Goal: Task Accomplishment & Management: Manage account settings

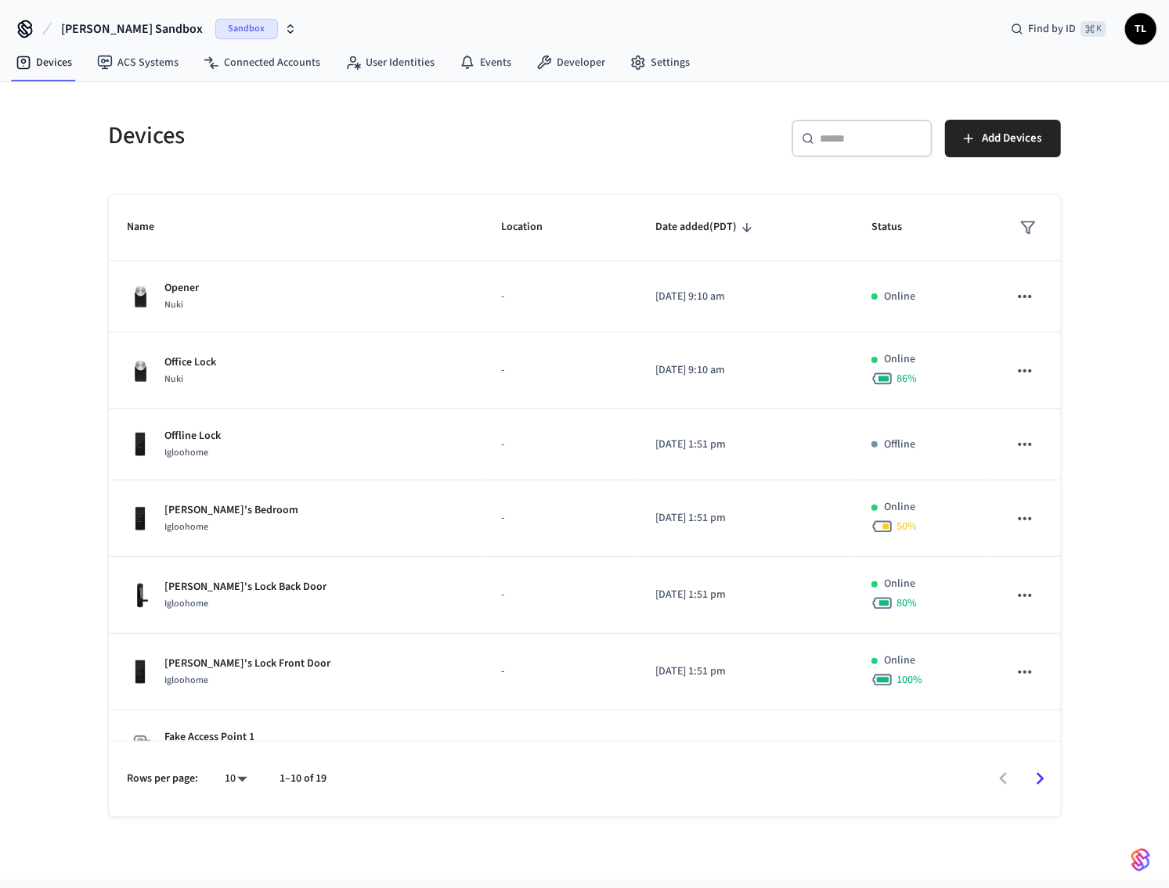
click at [215, 23] on span "Sandbox" at bounding box center [246, 29] width 63 height 20
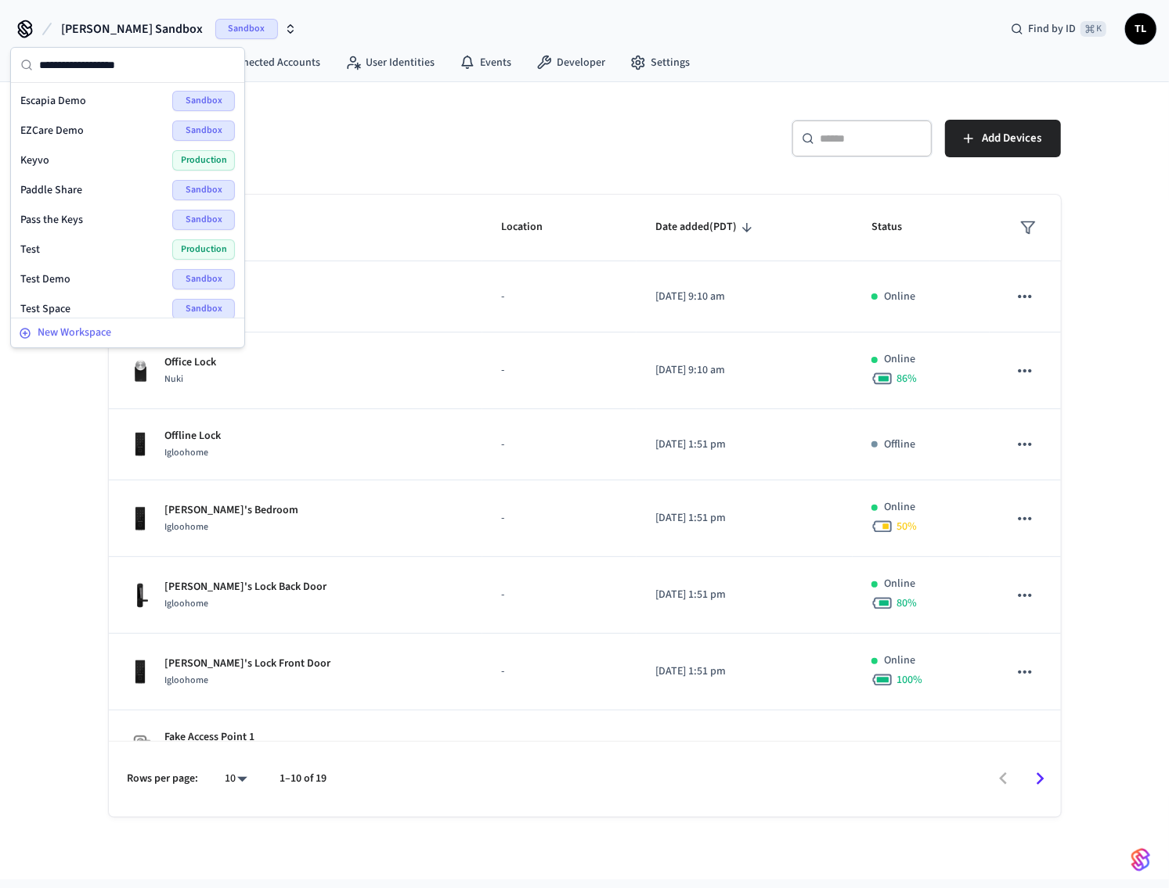
click at [70, 333] on span "New Workspace" at bounding box center [75, 333] width 74 height 16
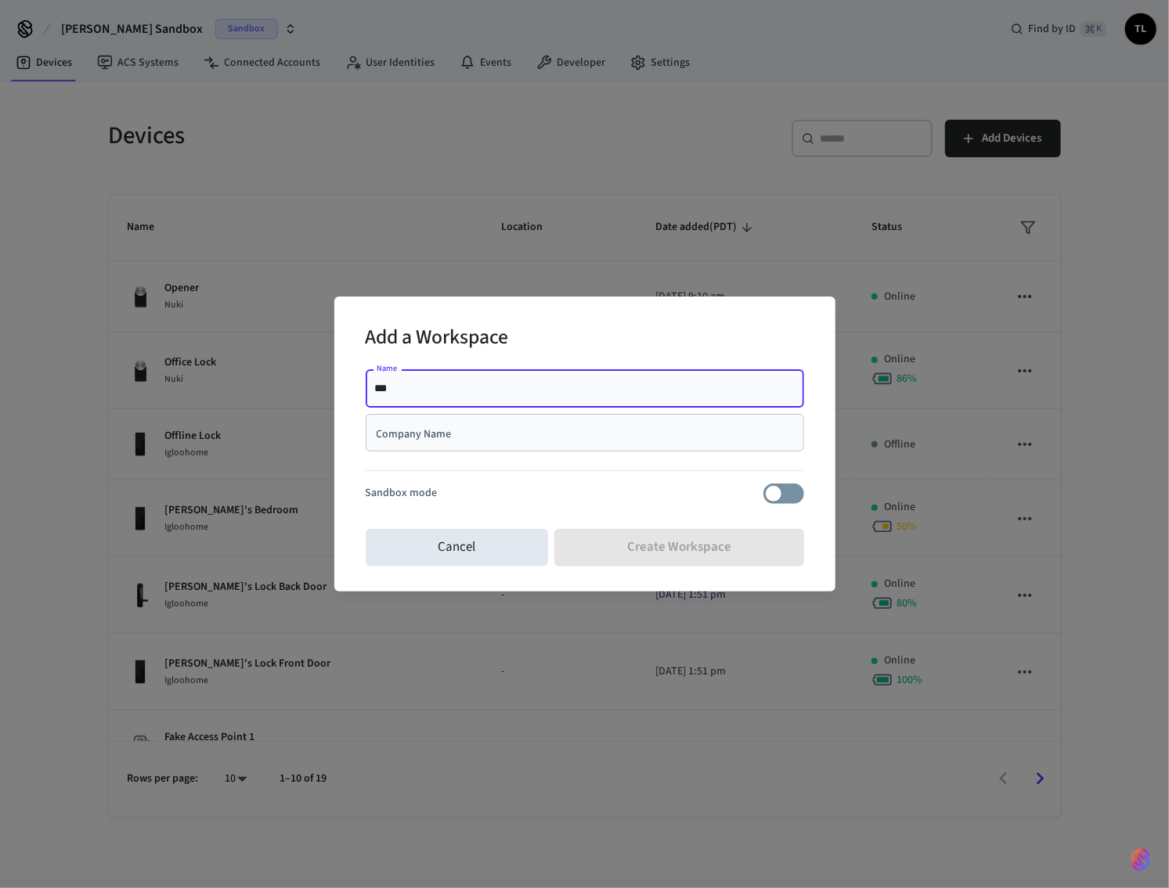
type input "***"
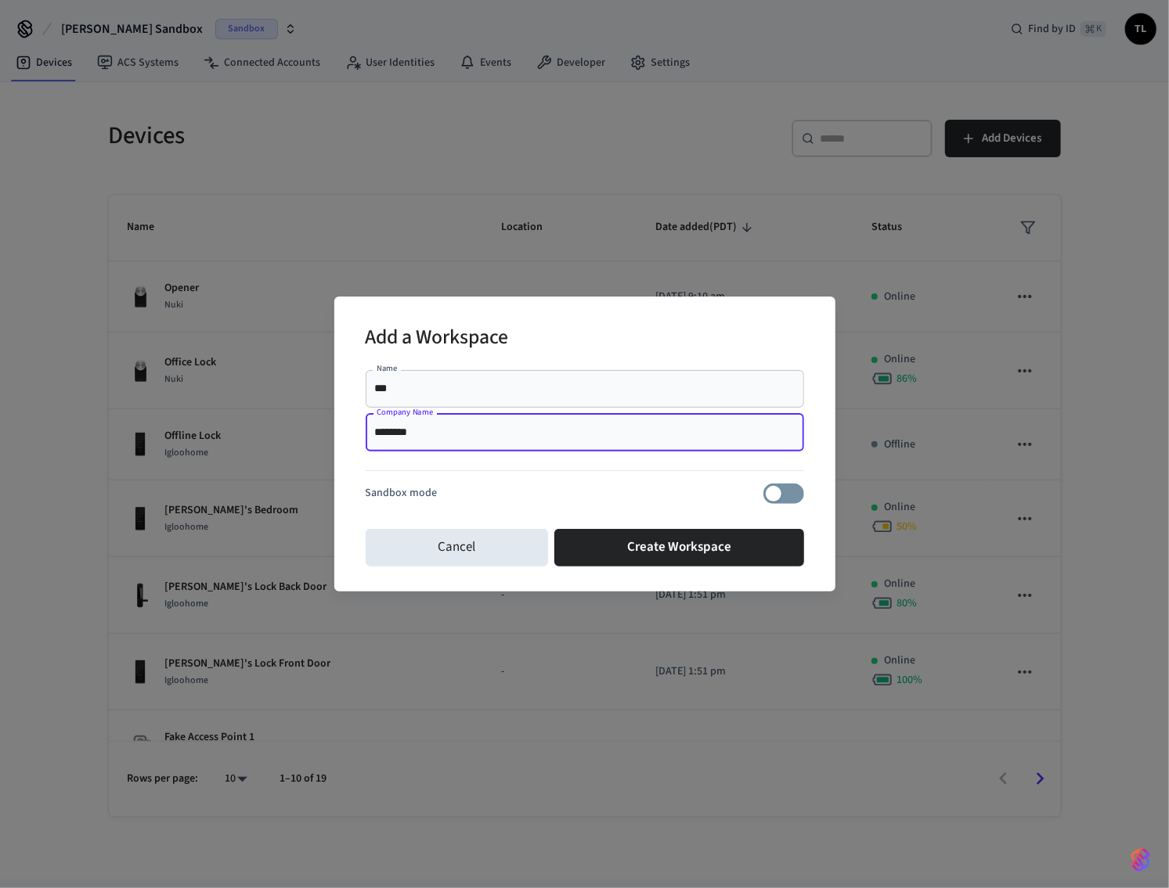
type input "********"
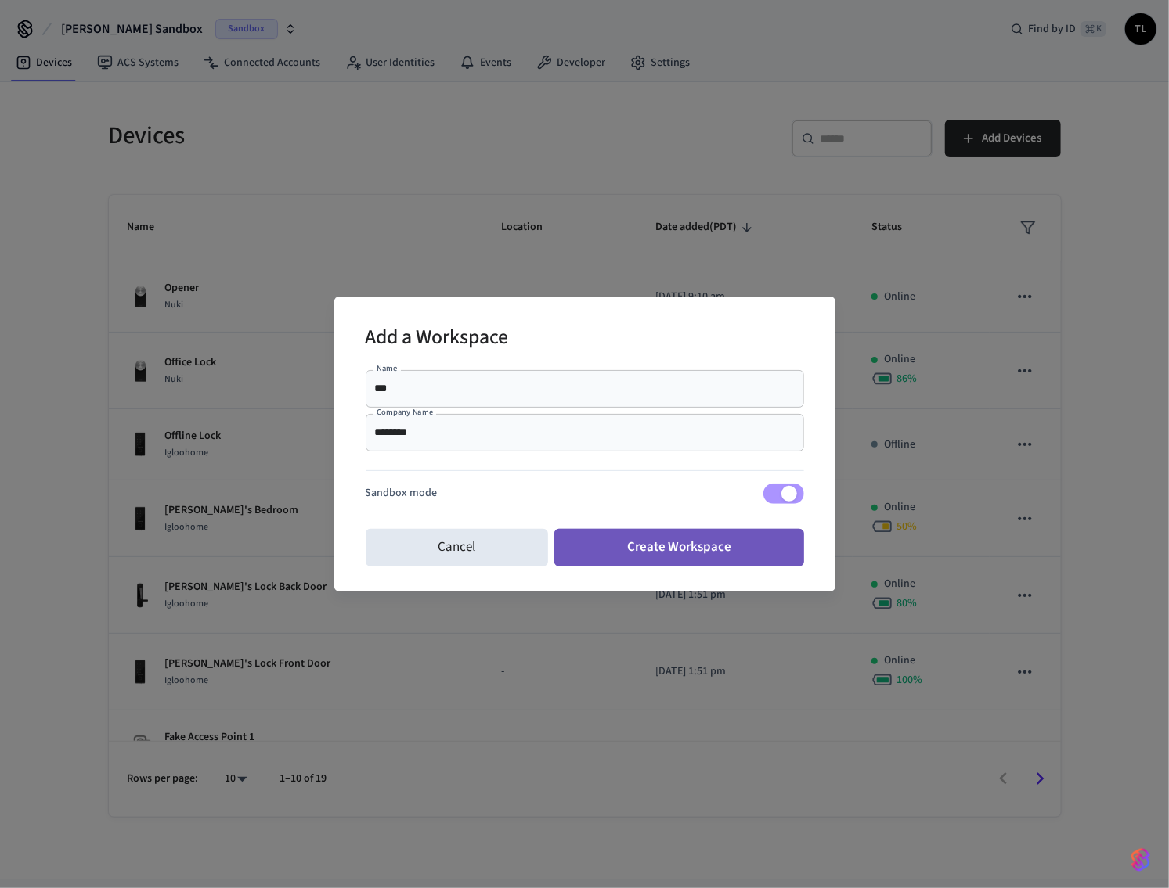
click at [701, 543] on button "Create Workspace" at bounding box center [679, 548] width 250 height 38
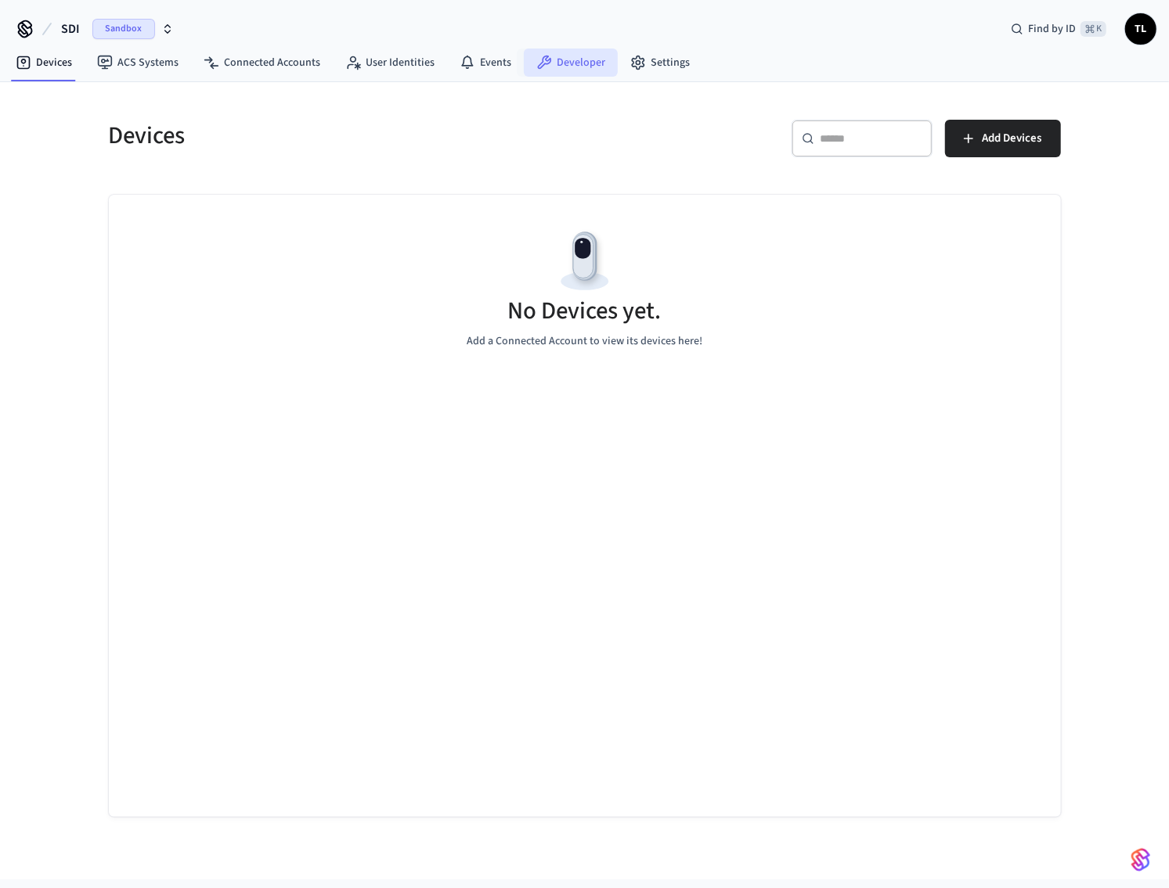
click at [578, 67] on link "Developer" at bounding box center [571, 63] width 94 height 28
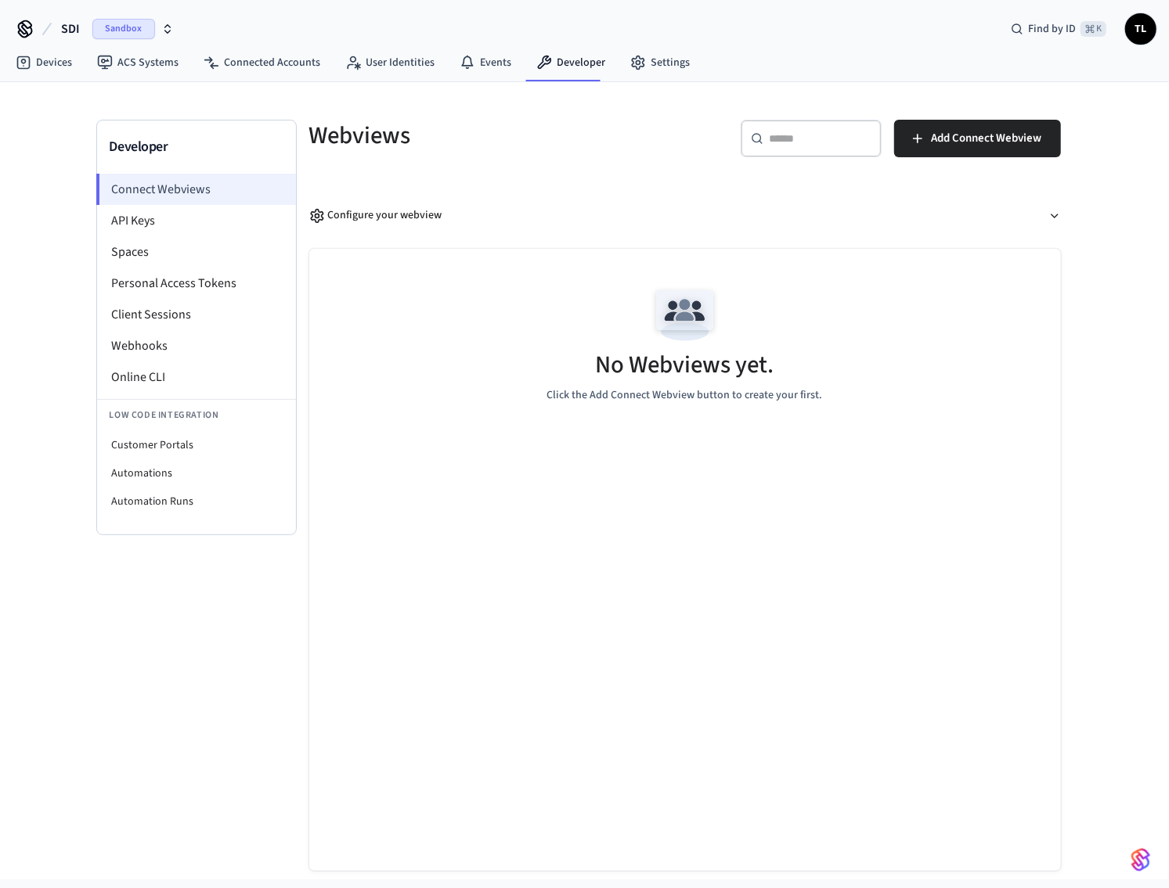
click at [225, 193] on li "Connect Webviews" at bounding box center [196, 189] width 200 height 31
click at [63, 66] on link "Devices" at bounding box center [43, 63] width 81 height 28
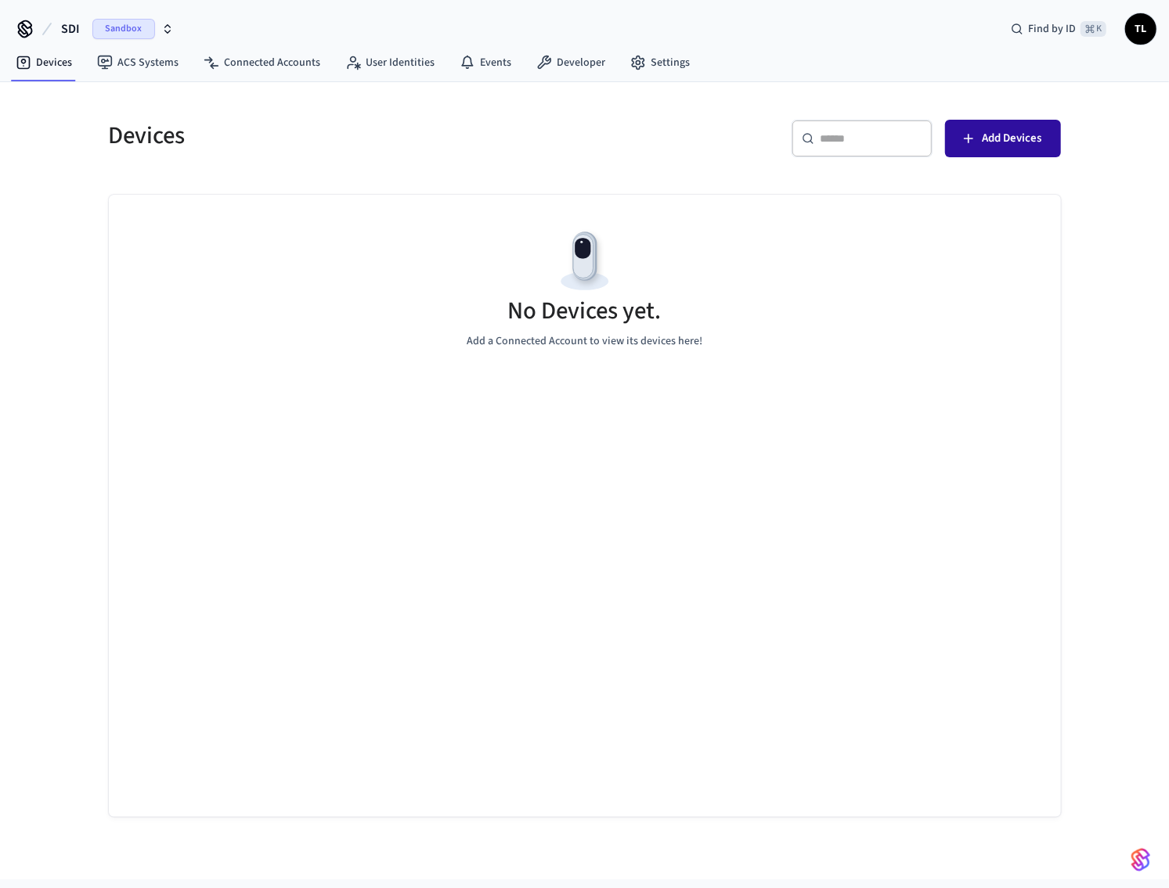
click at [997, 141] on span "Add Devices" at bounding box center [1011, 138] width 59 height 20
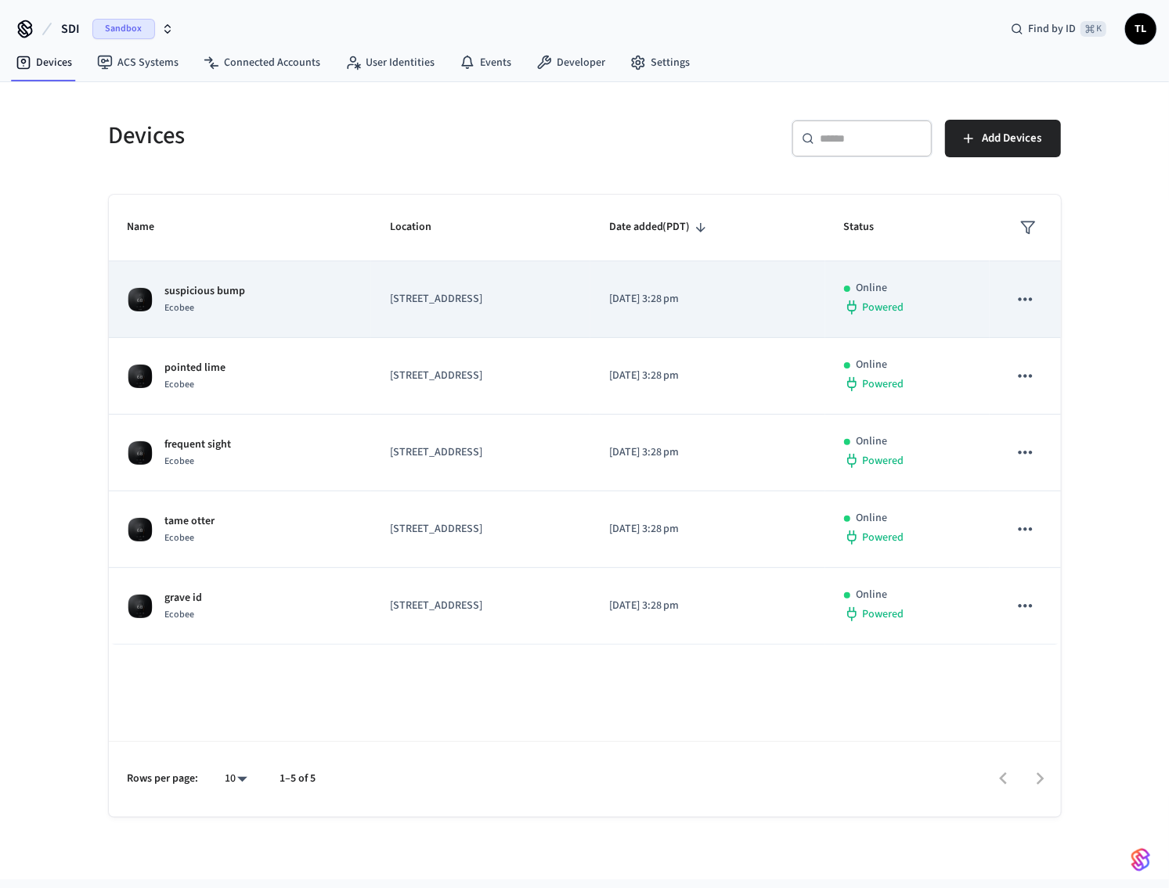
click at [258, 304] on div "suspicious bump Ecobee" at bounding box center [240, 299] width 225 height 33
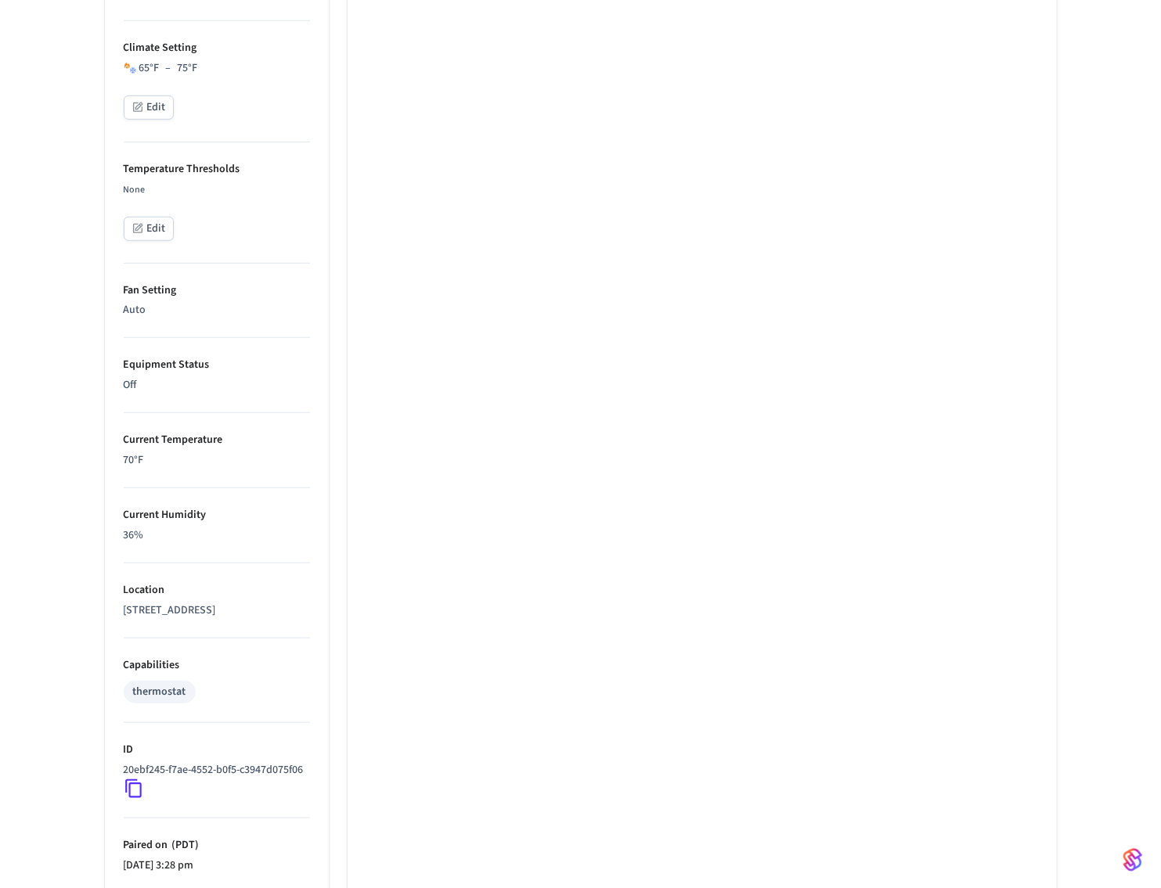
scroll to position [733, 0]
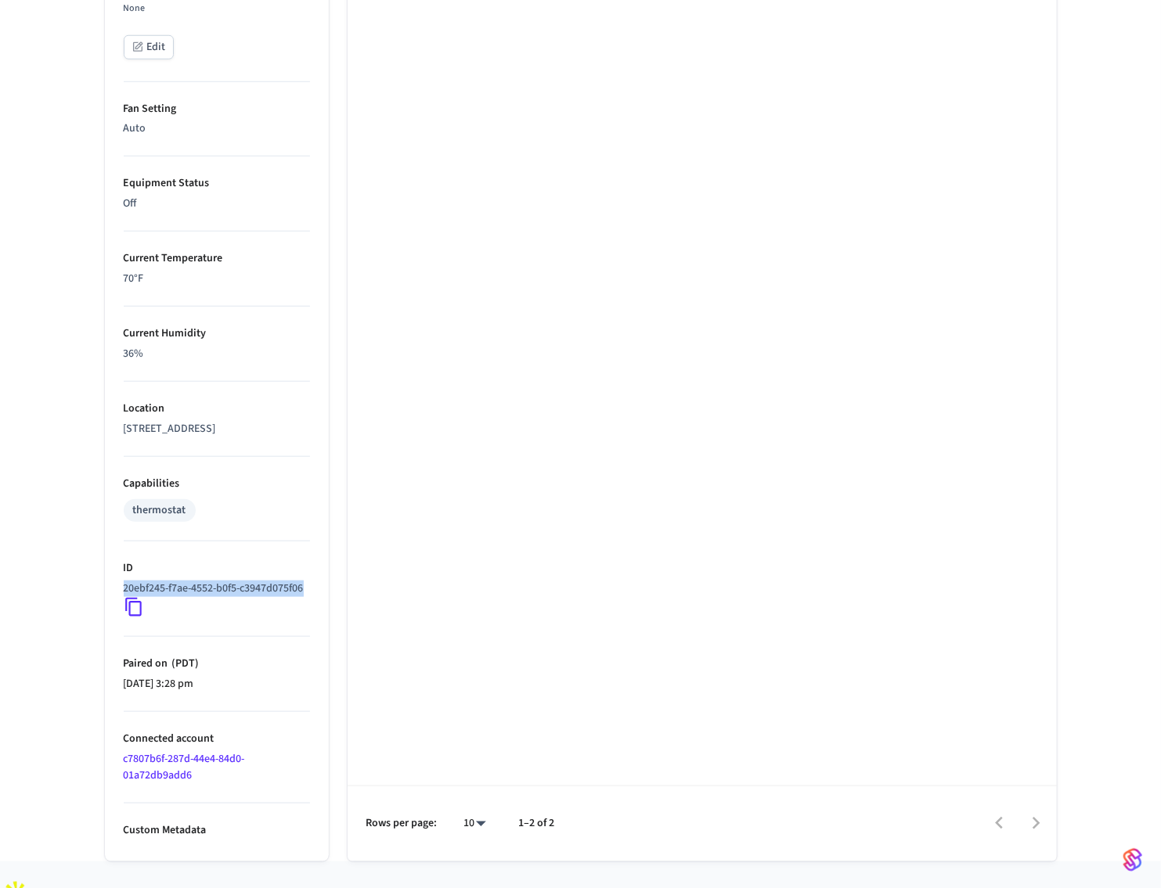
drag, startPoint x: 194, startPoint y: 621, endPoint x: 123, endPoint y: 602, distance: 73.7
click at [124, 597] on p "20ebf245-f7ae-4552-b0f5-c3947d075f06" at bounding box center [214, 589] width 180 height 16
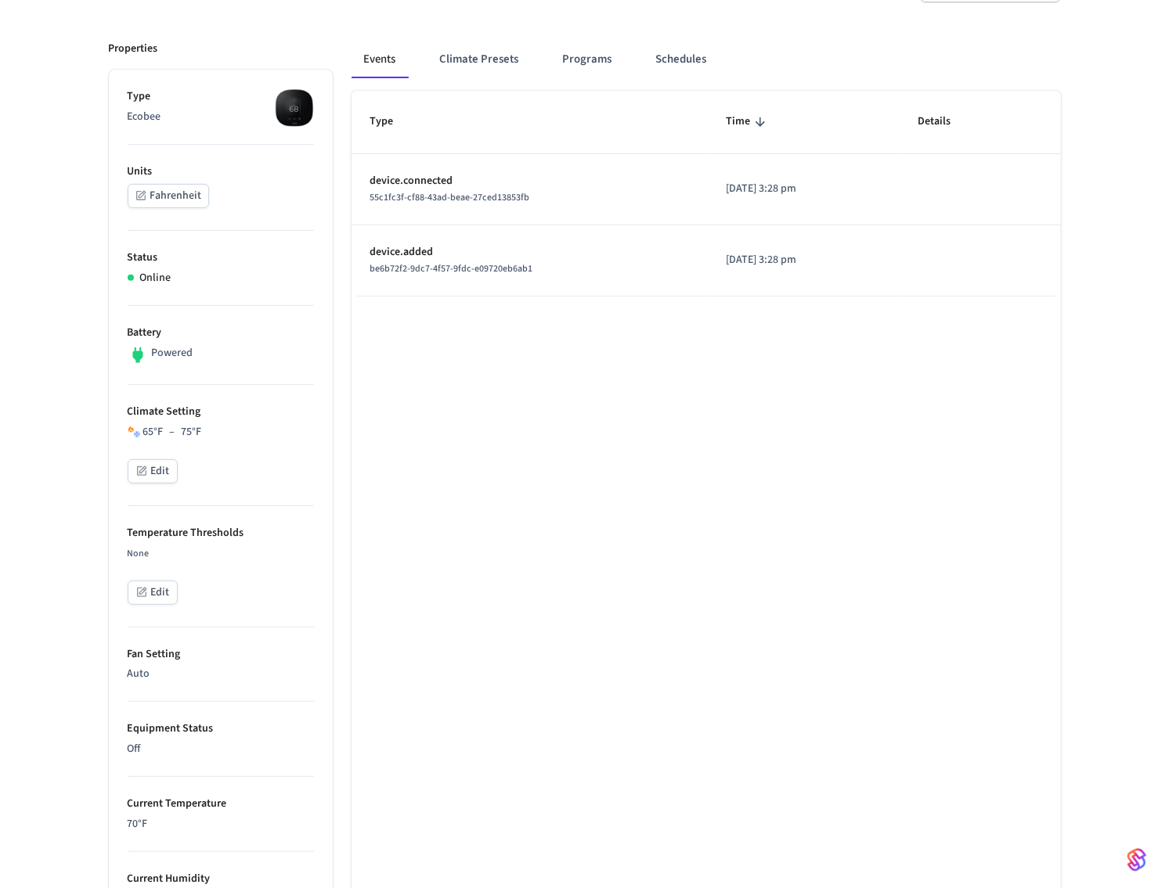
scroll to position [0, 0]
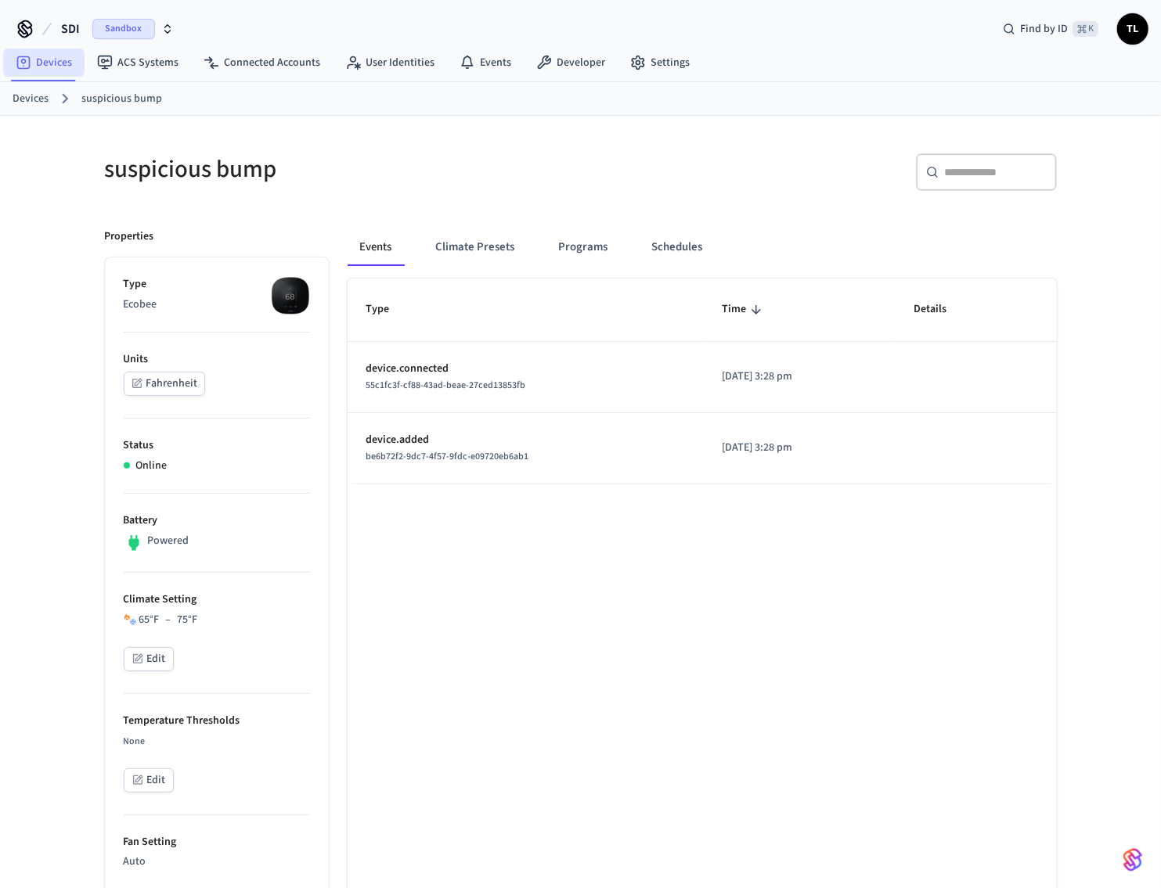
click at [38, 59] on link "Devices" at bounding box center [43, 63] width 81 height 28
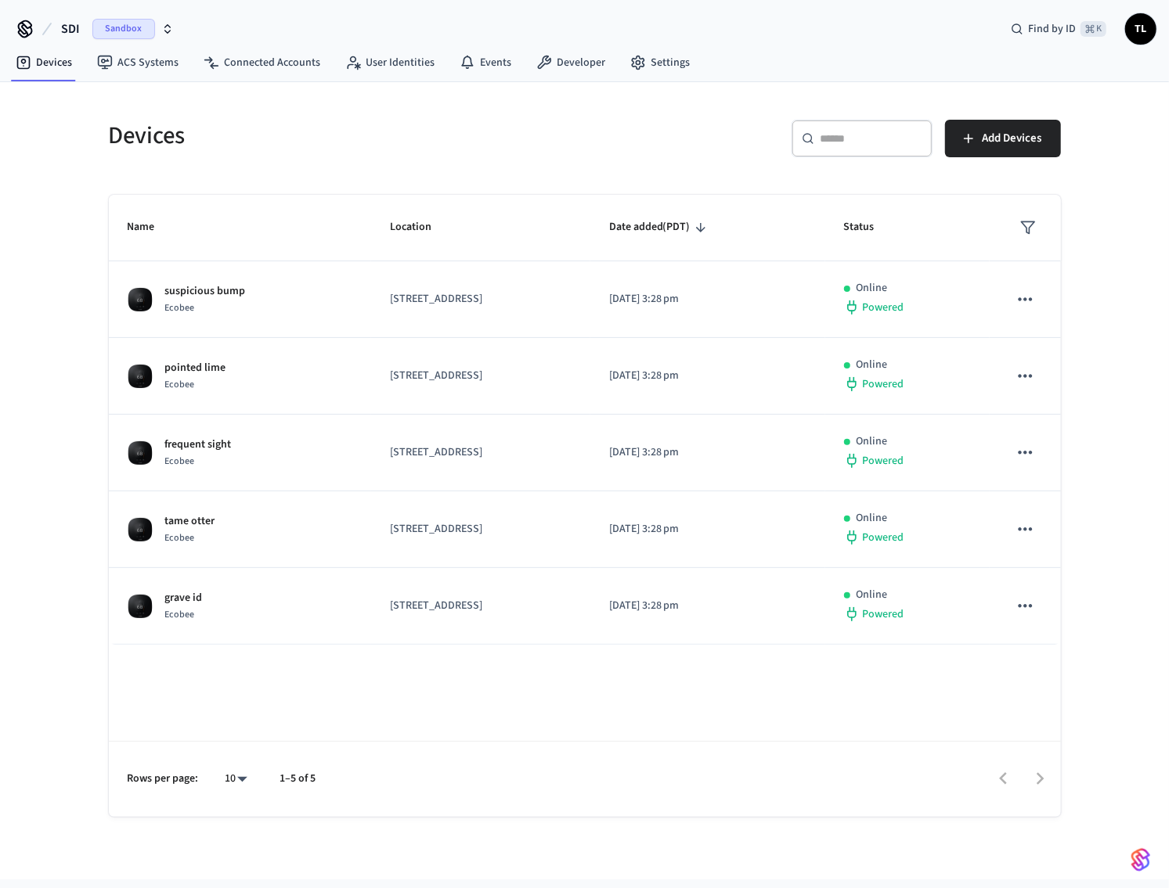
click at [110, 22] on span "Sandbox" at bounding box center [123, 29] width 63 height 20
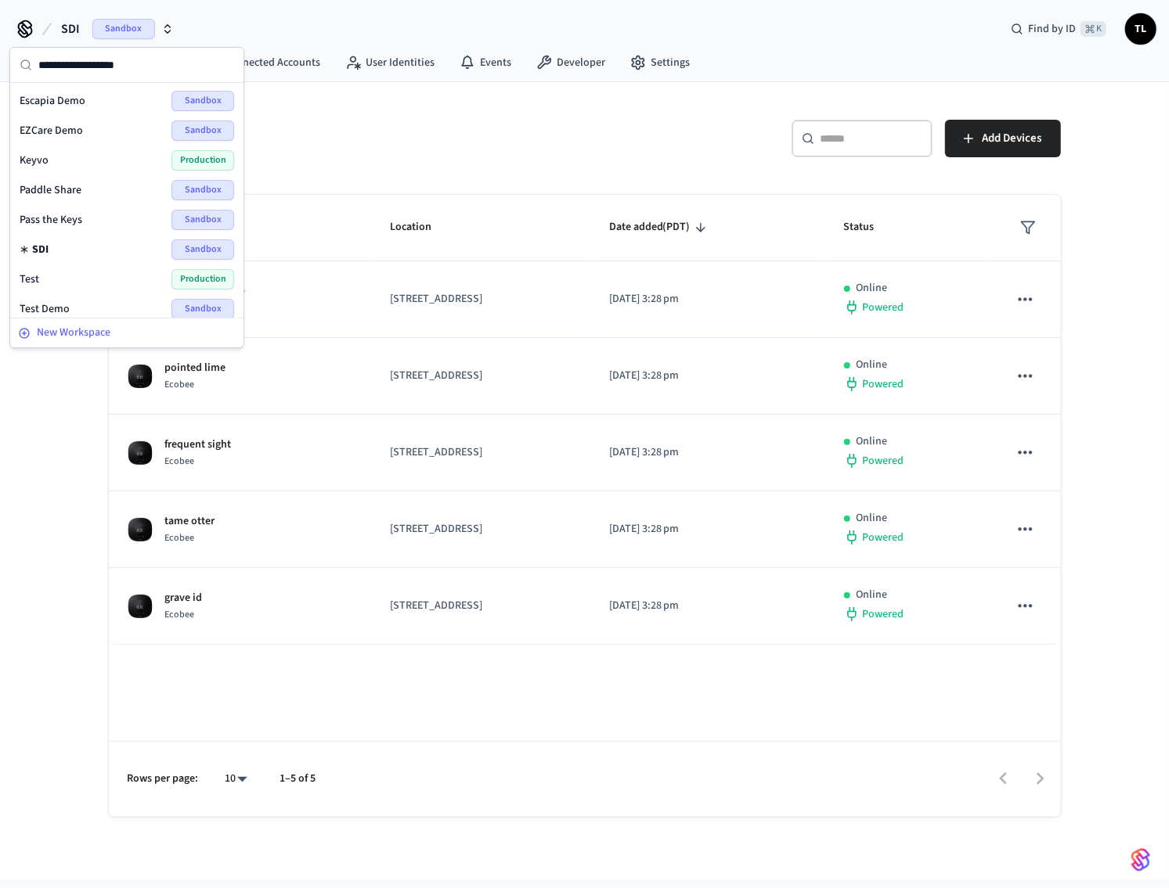
click at [96, 335] on span "New Workspace" at bounding box center [74, 333] width 74 height 16
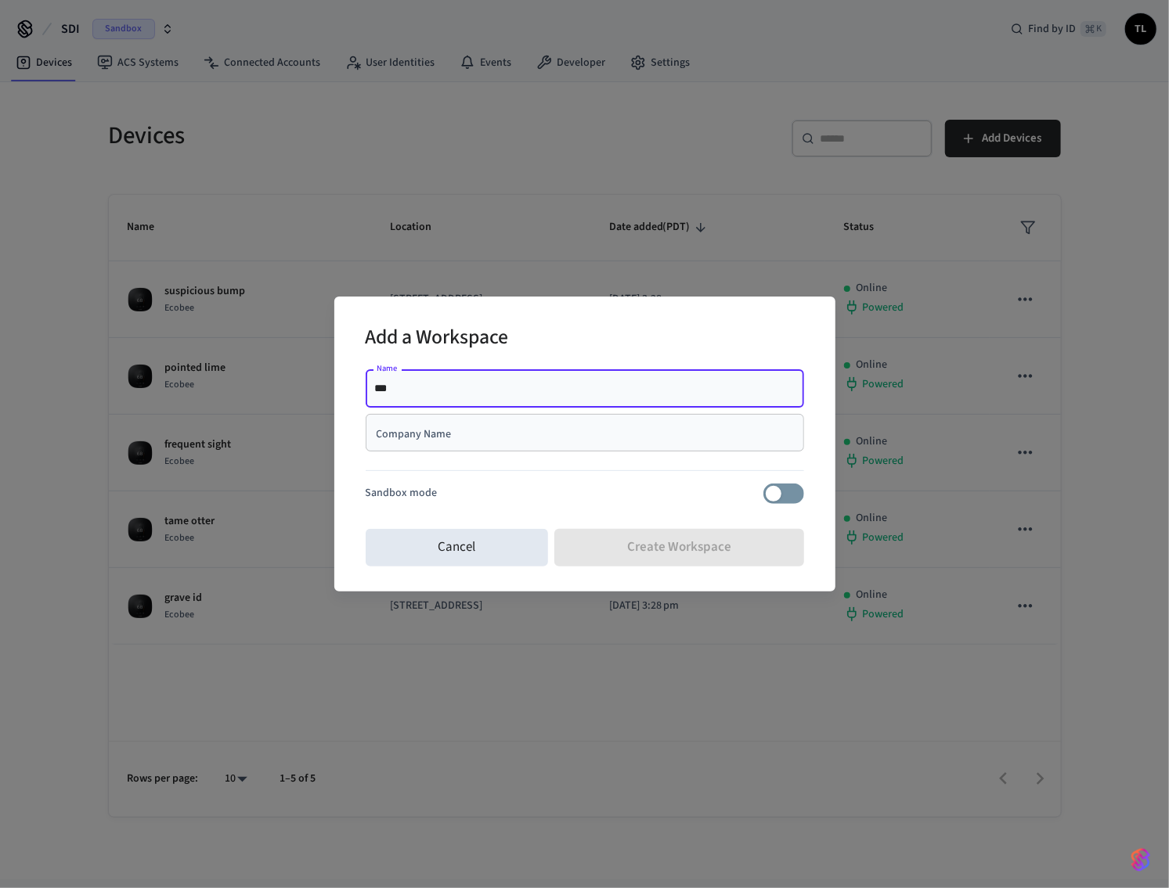
type input "***"
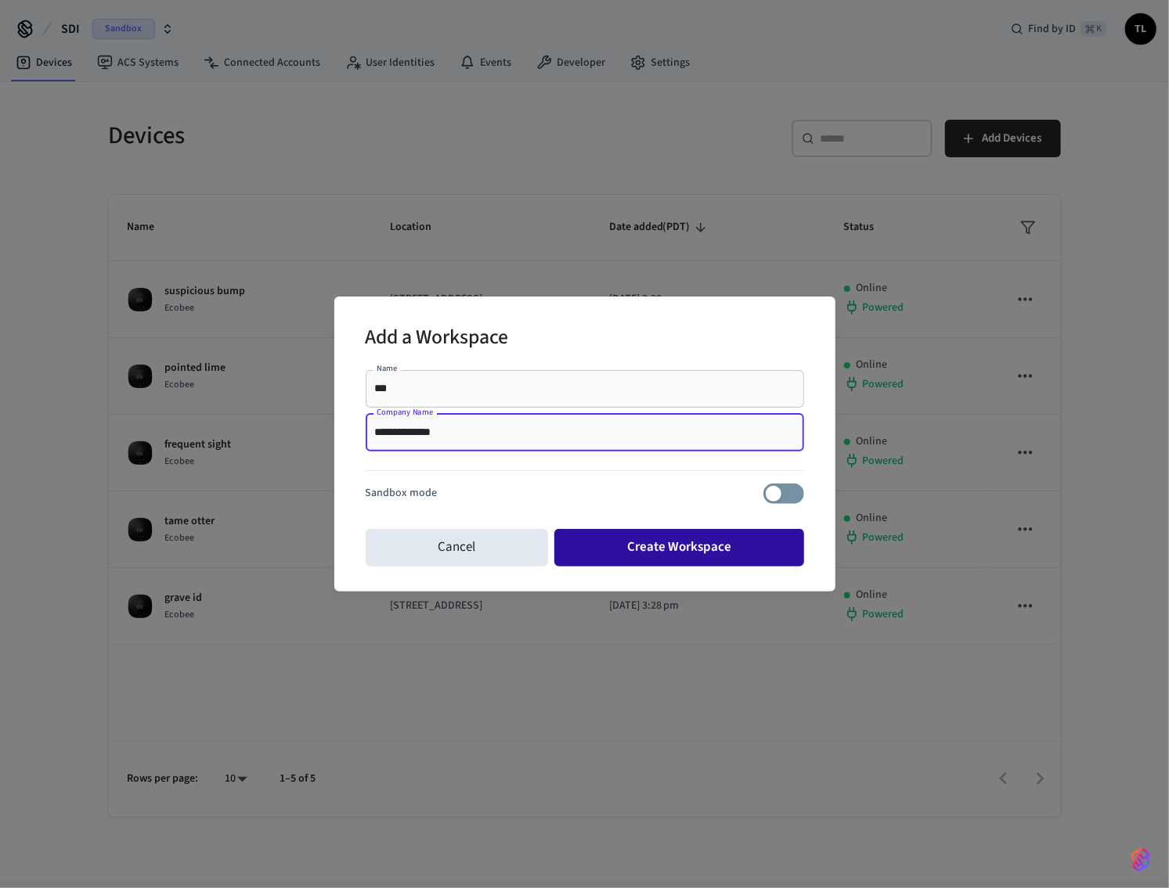
type input "**********"
click at [686, 555] on button "Create Workspace" at bounding box center [679, 548] width 250 height 38
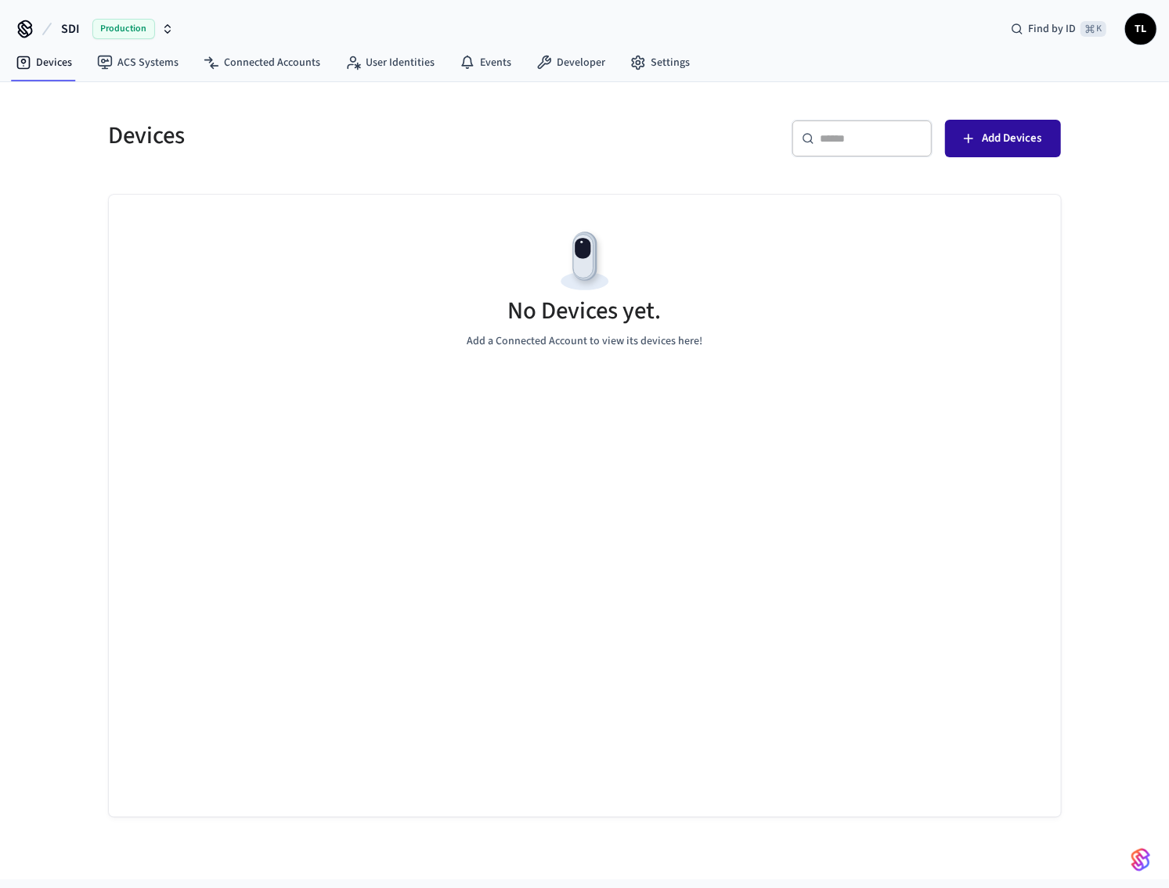
click at [1005, 136] on span "Add Devices" at bounding box center [1011, 138] width 59 height 20
click at [106, 33] on span "Production" at bounding box center [123, 29] width 63 height 20
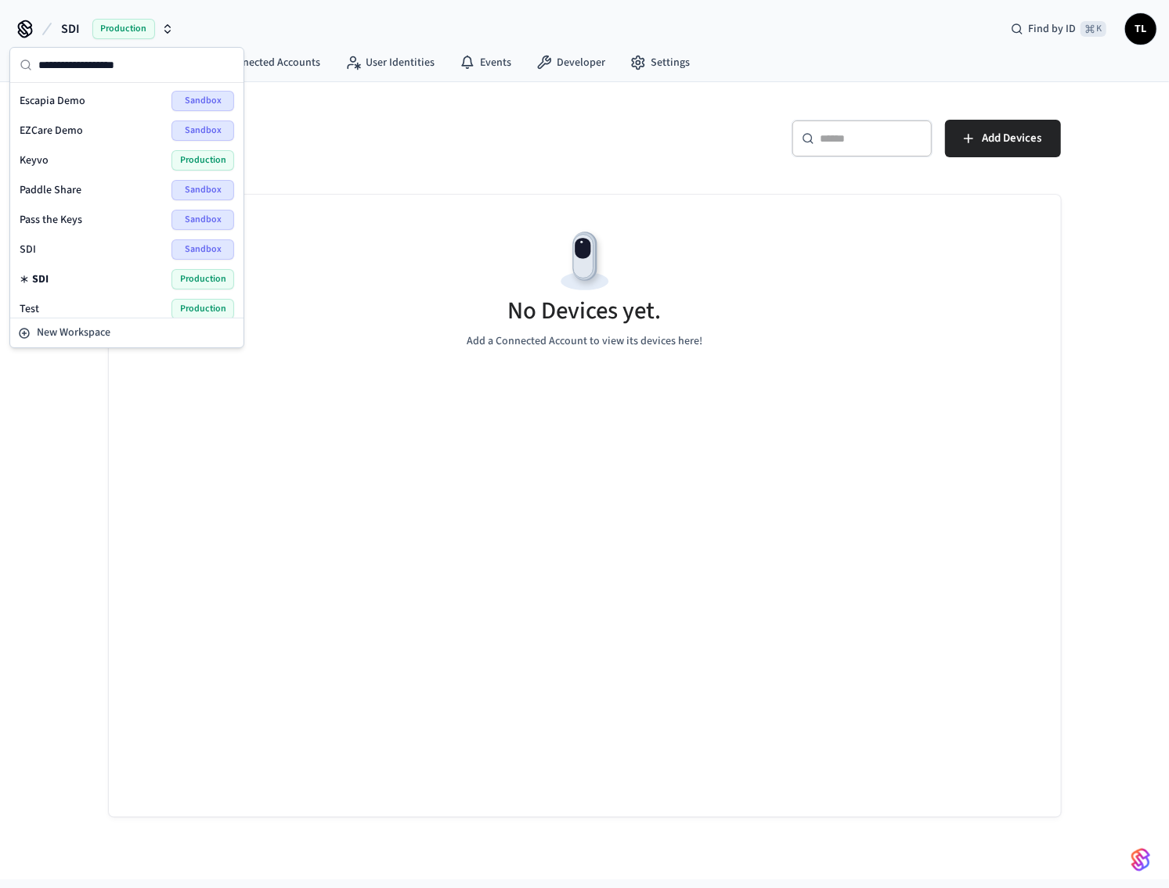
click at [550, 23] on div "SDI Production Find by ID ⌘ K TL" at bounding box center [584, 22] width 1169 height 45
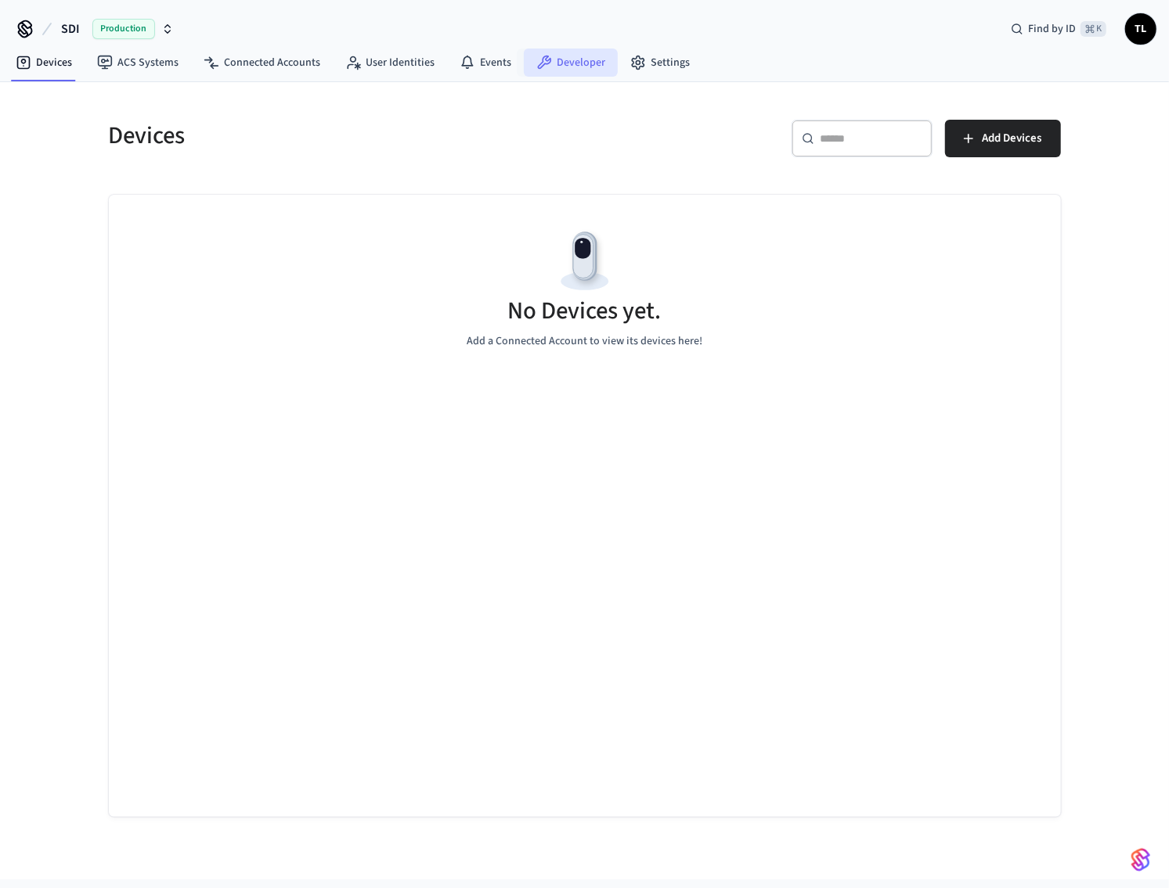
click at [566, 61] on link "Developer" at bounding box center [571, 63] width 94 height 28
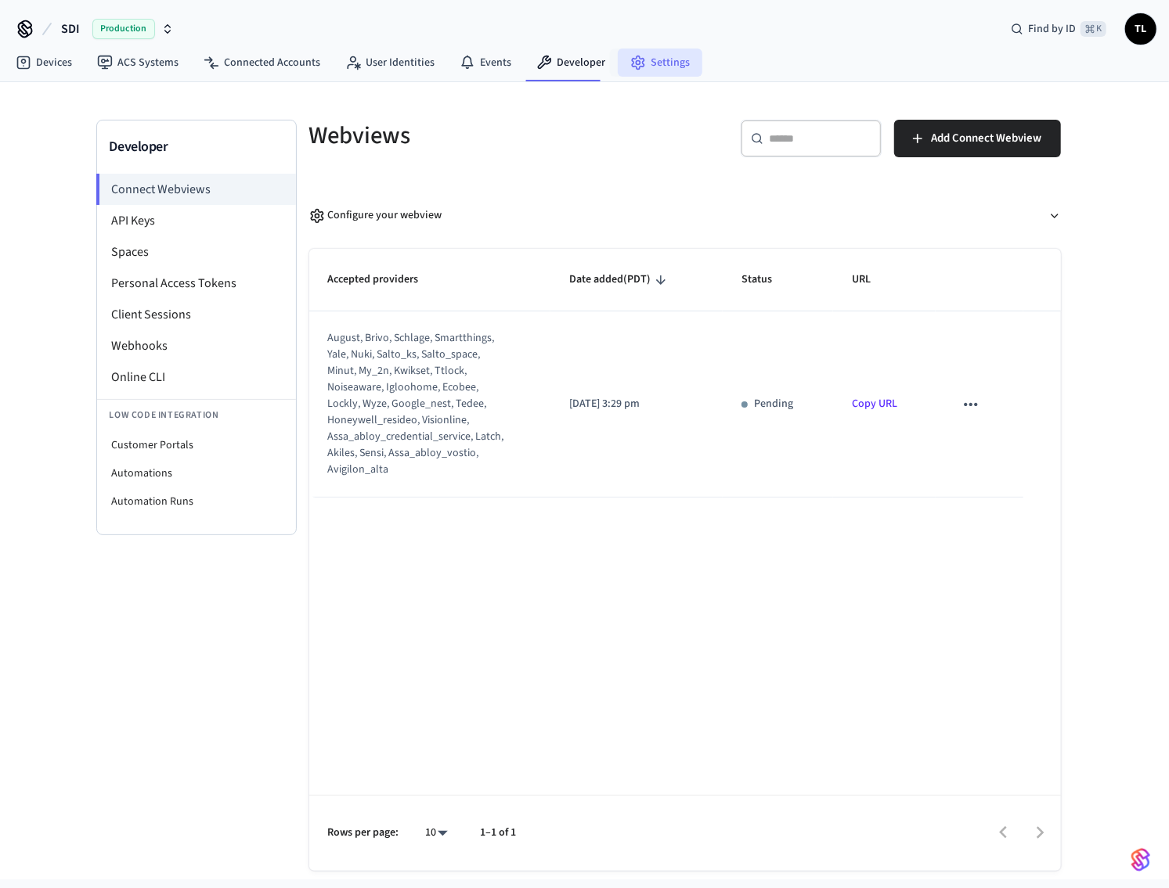
click at [647, 63] on link "Settings" at bounding box center [660, 63] width 85 height 28
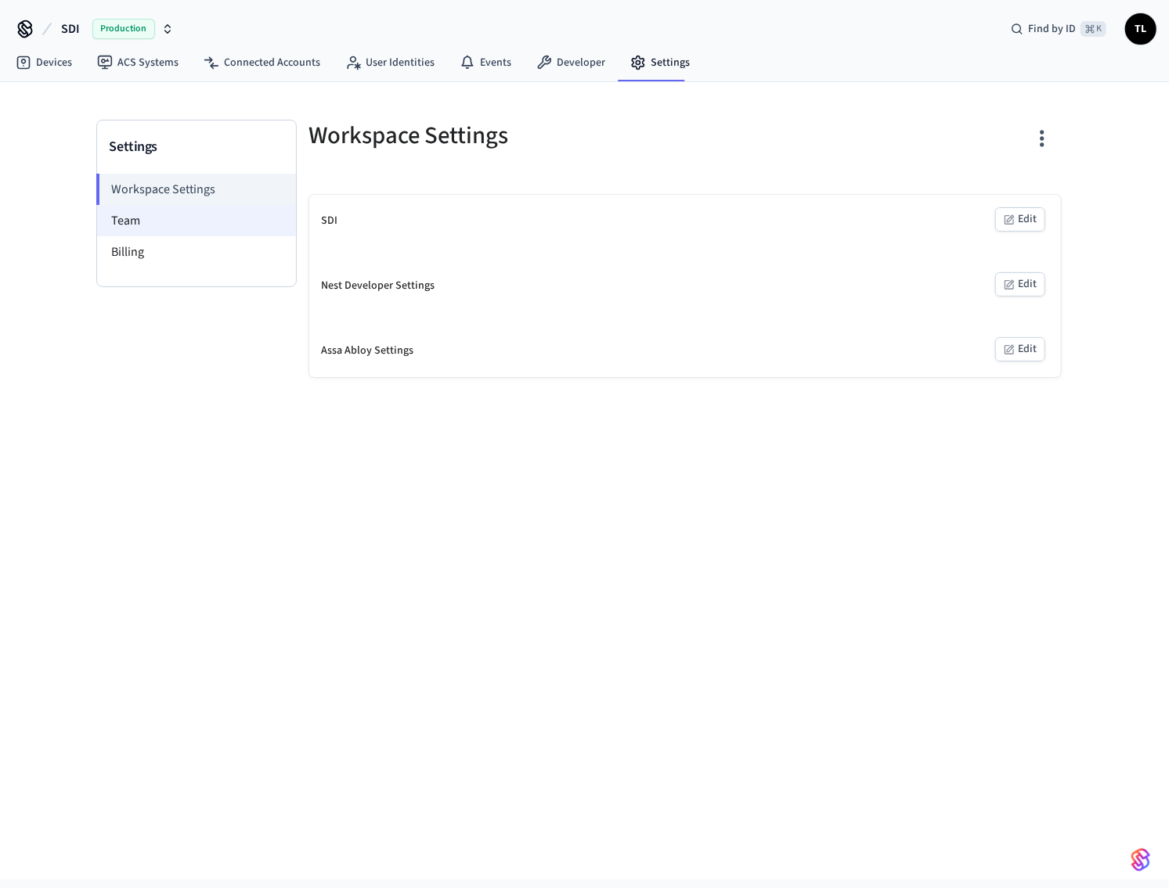
click at [131, 224] on li "Team" at bounding box center [196, 220] width 199 height 31
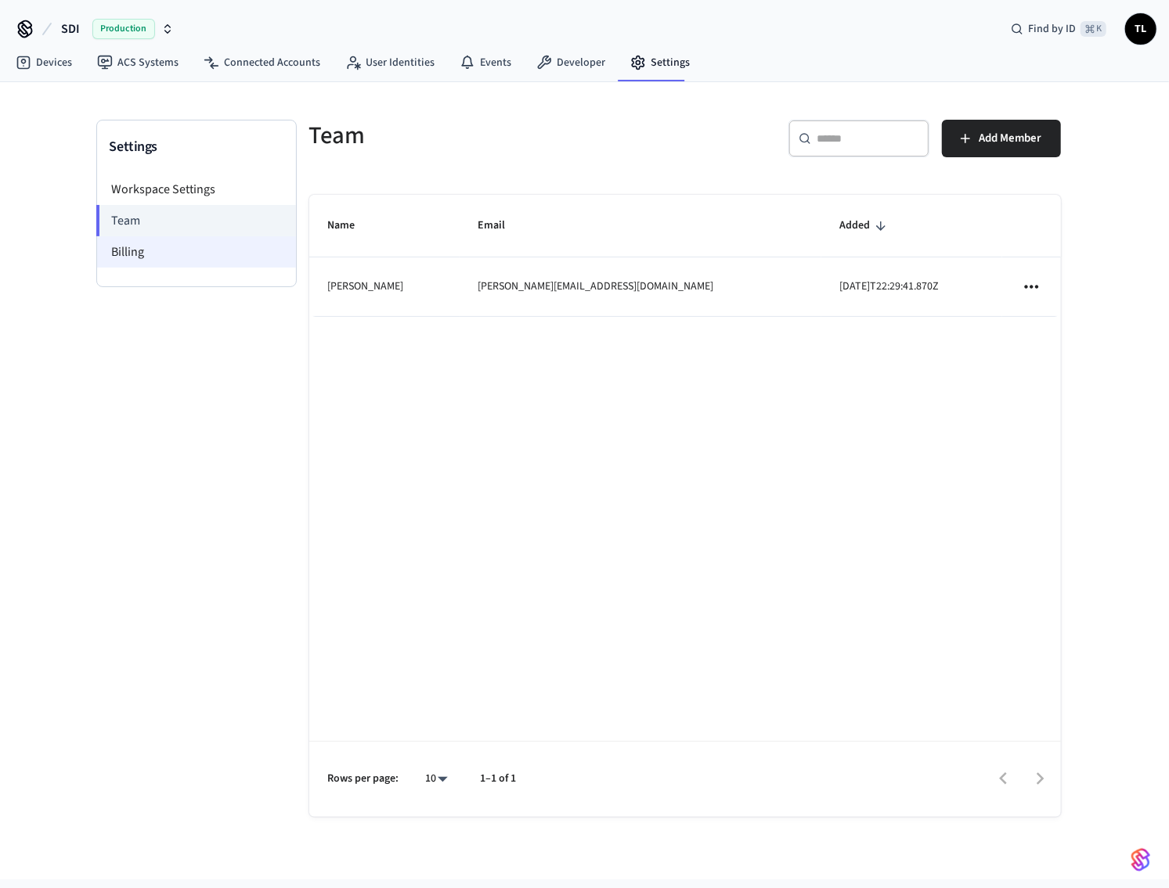
click at [138, 257] on li "Billing" at bounding box center [196, 251] width 199 height 31
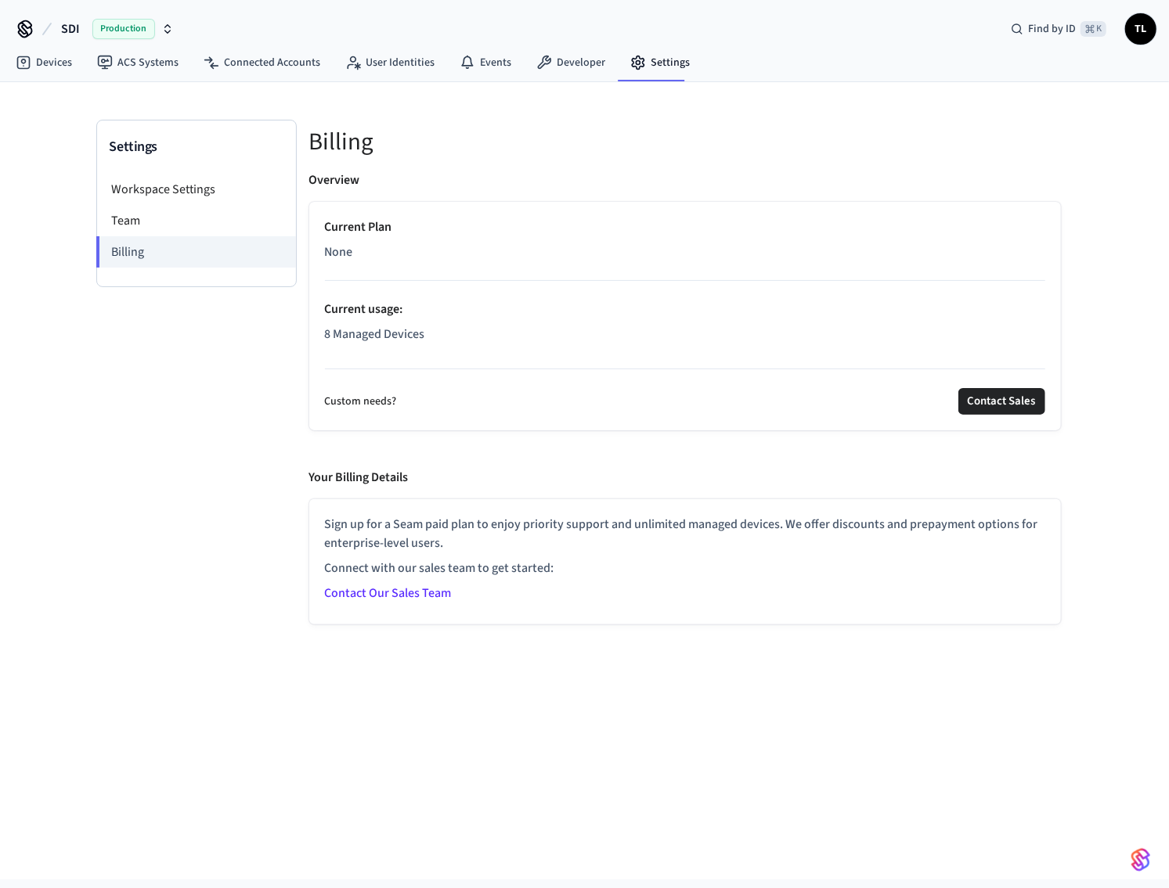
click at [1144, 33] on span "TL" at bounding box center [1140, 29] width 28 height 28
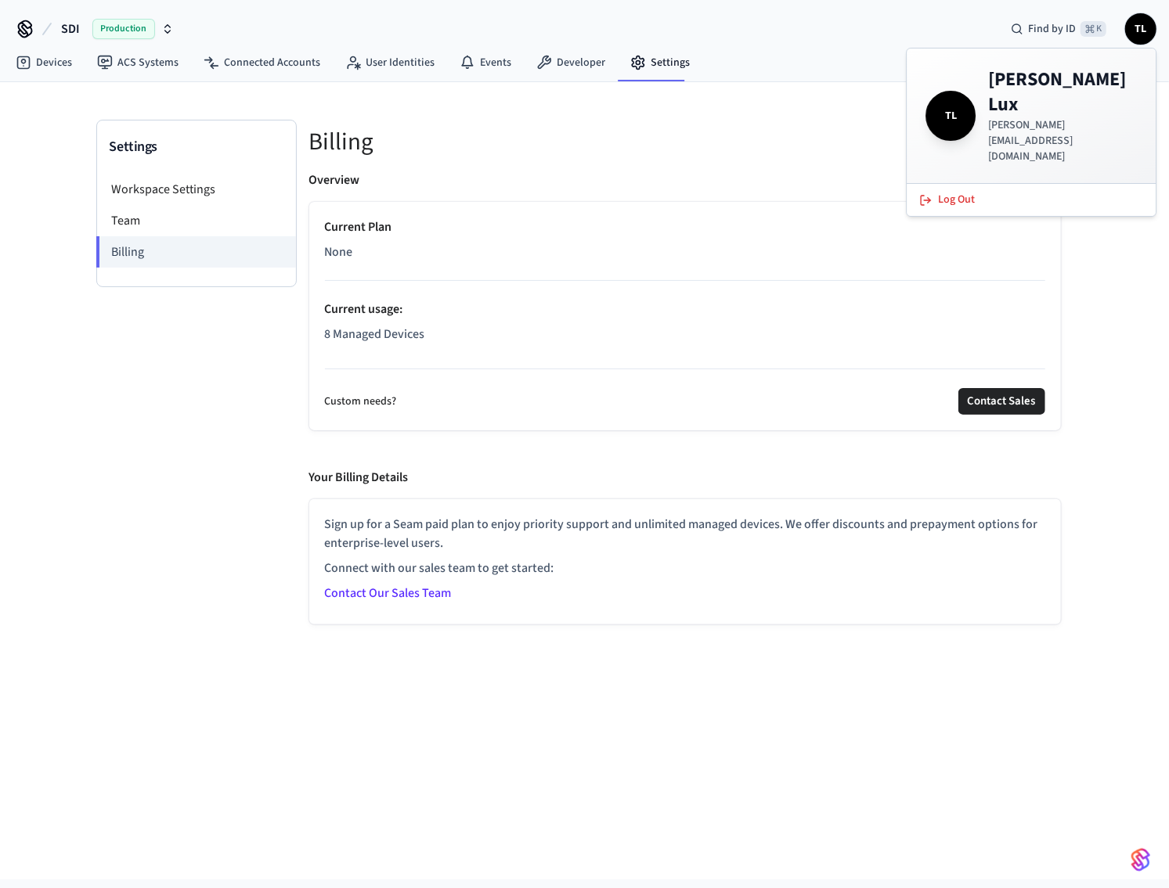
click at [1144, 31] on span "TL" at bounding box center [1140, 29] width 28 height 28
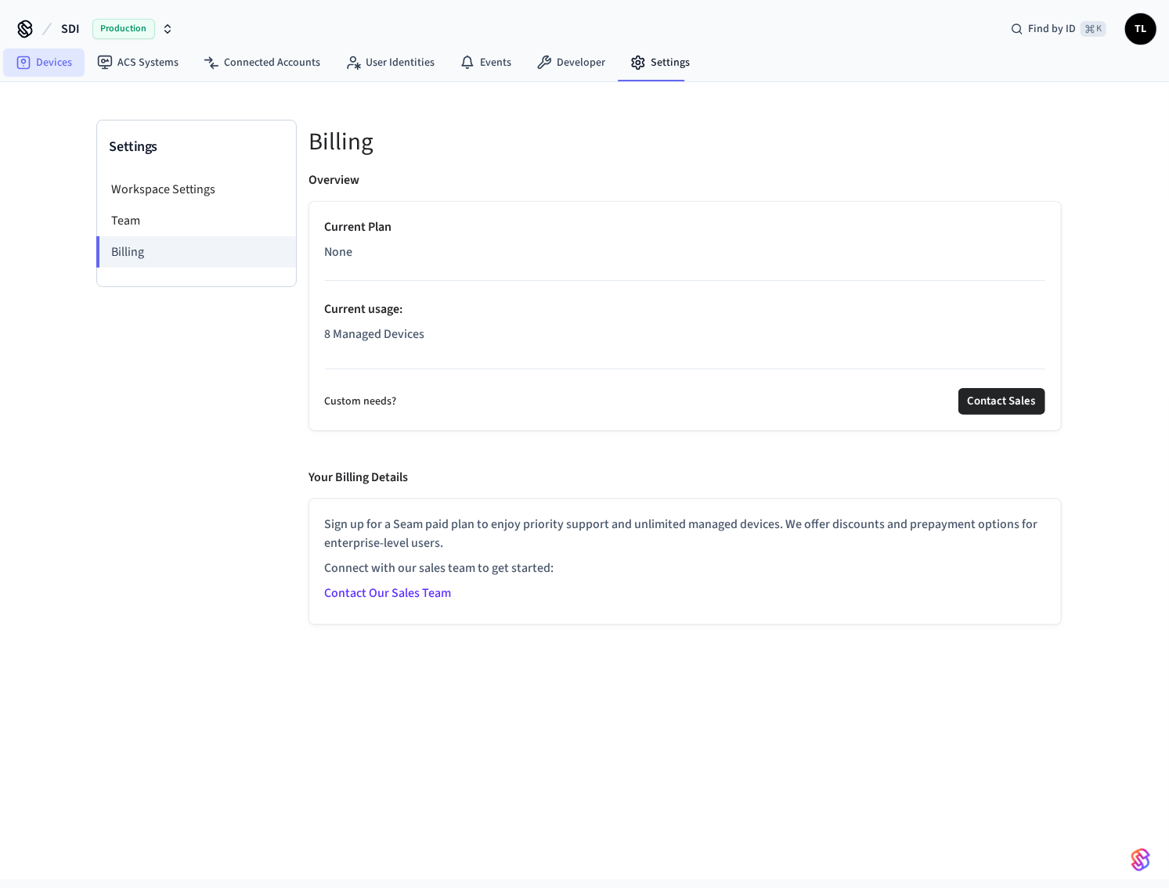
click at [49, 61] on link "Devices" at bounding box center [43, 63] width 81 height 28
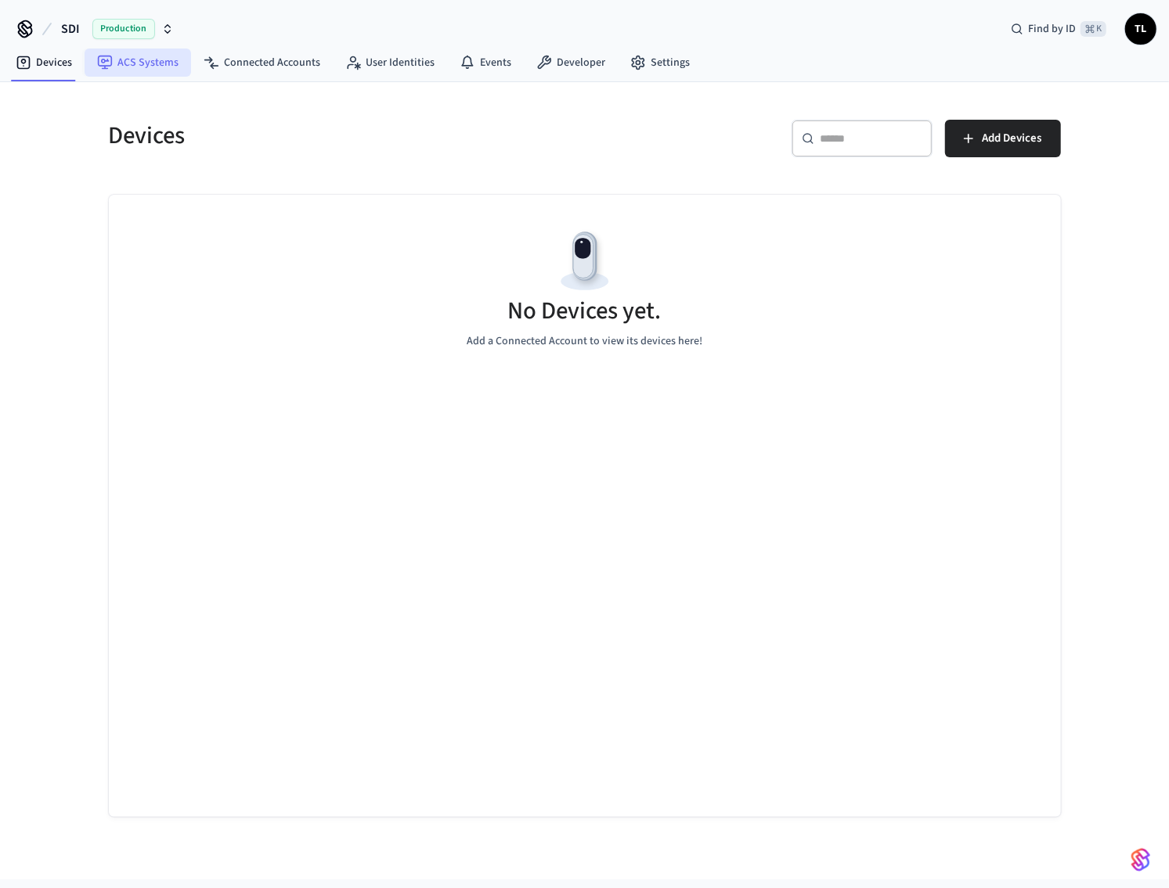
click at [111, 65] on icon at bounding box center [105, 63] width 16 height 16
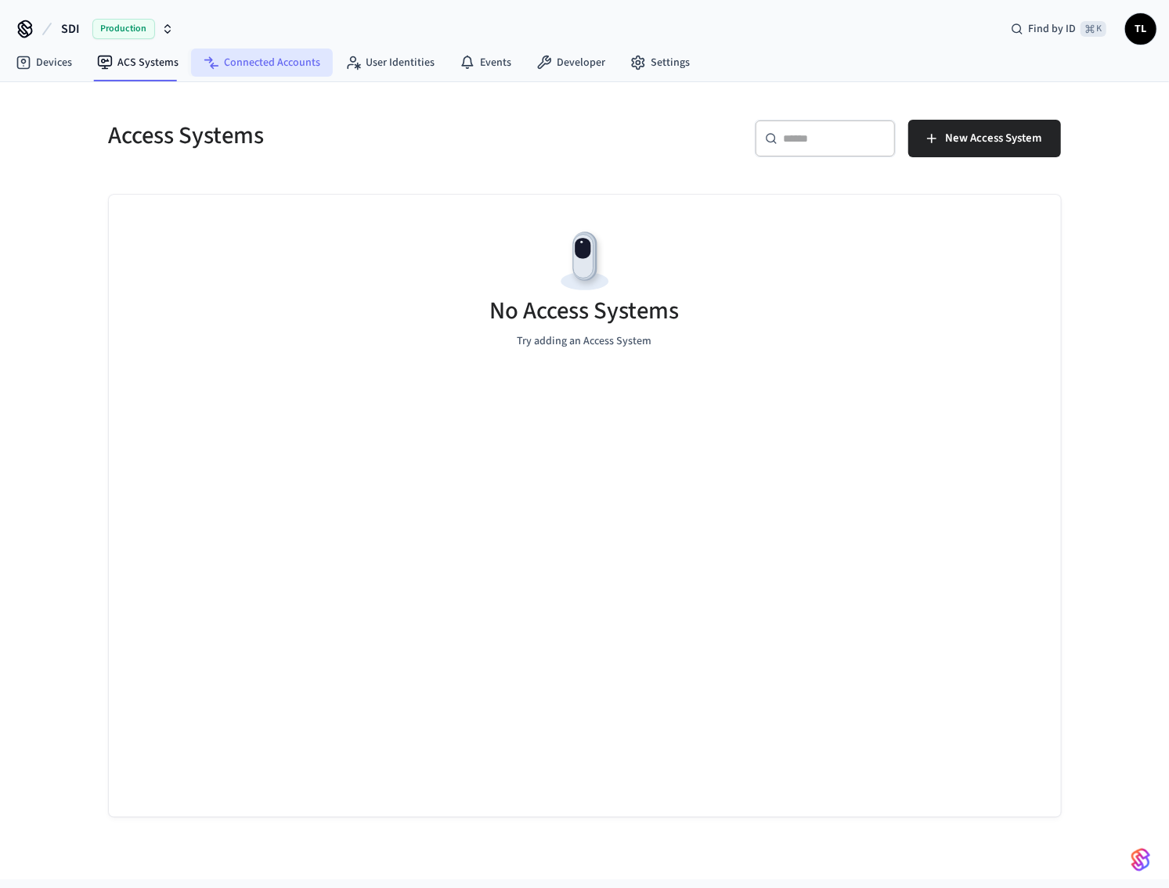
click at [241, 64] on link "Connected Accounts" at bounding box center [262, 63] width 142 height 28
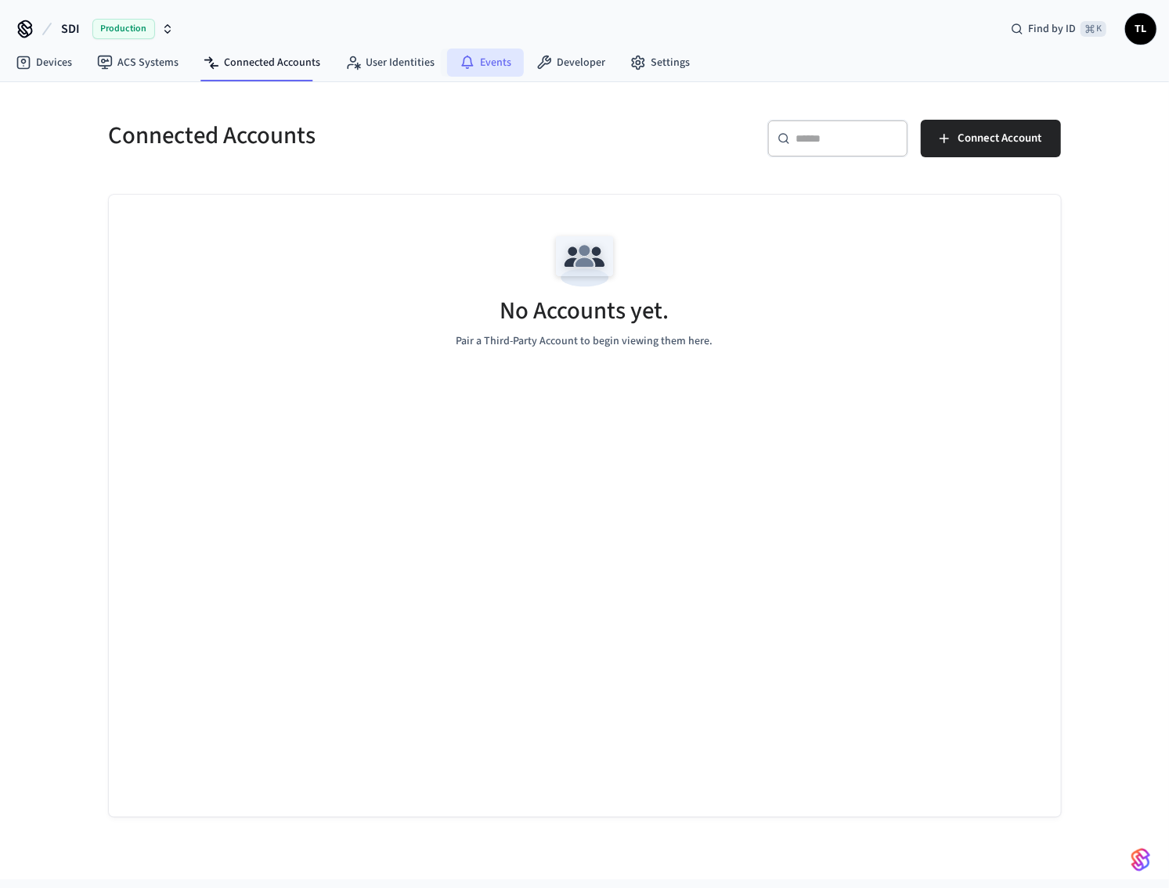
click at [482, 59] on link "Events" at bounding box center [485, 63] width 77 height 28
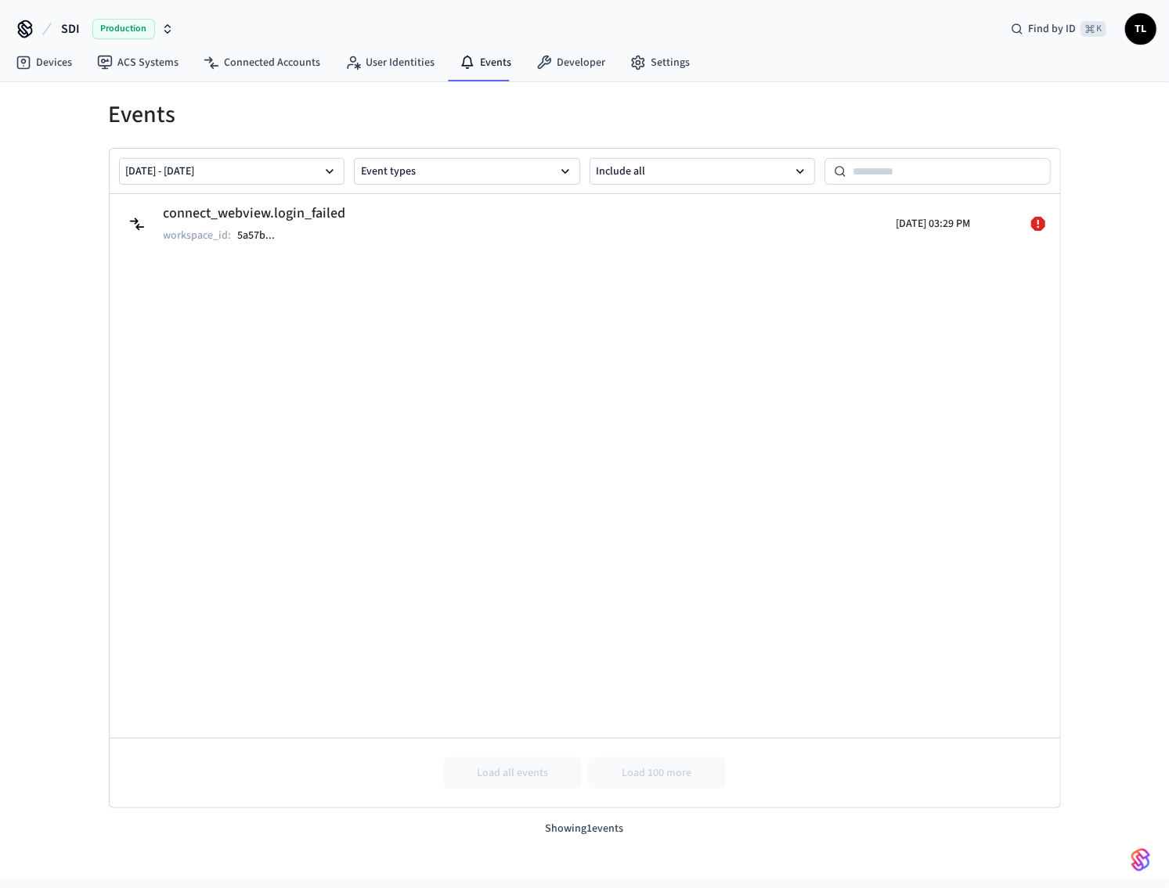
click at [46, 77] on nav "Devices ACS Systems Connected Accounts User Identities Events Developer Settings" at bounding box center [352, 63] width 699 height 36
click at [39, 64] on link "Devices" at bounding box center [43, 63] width 81 height 28
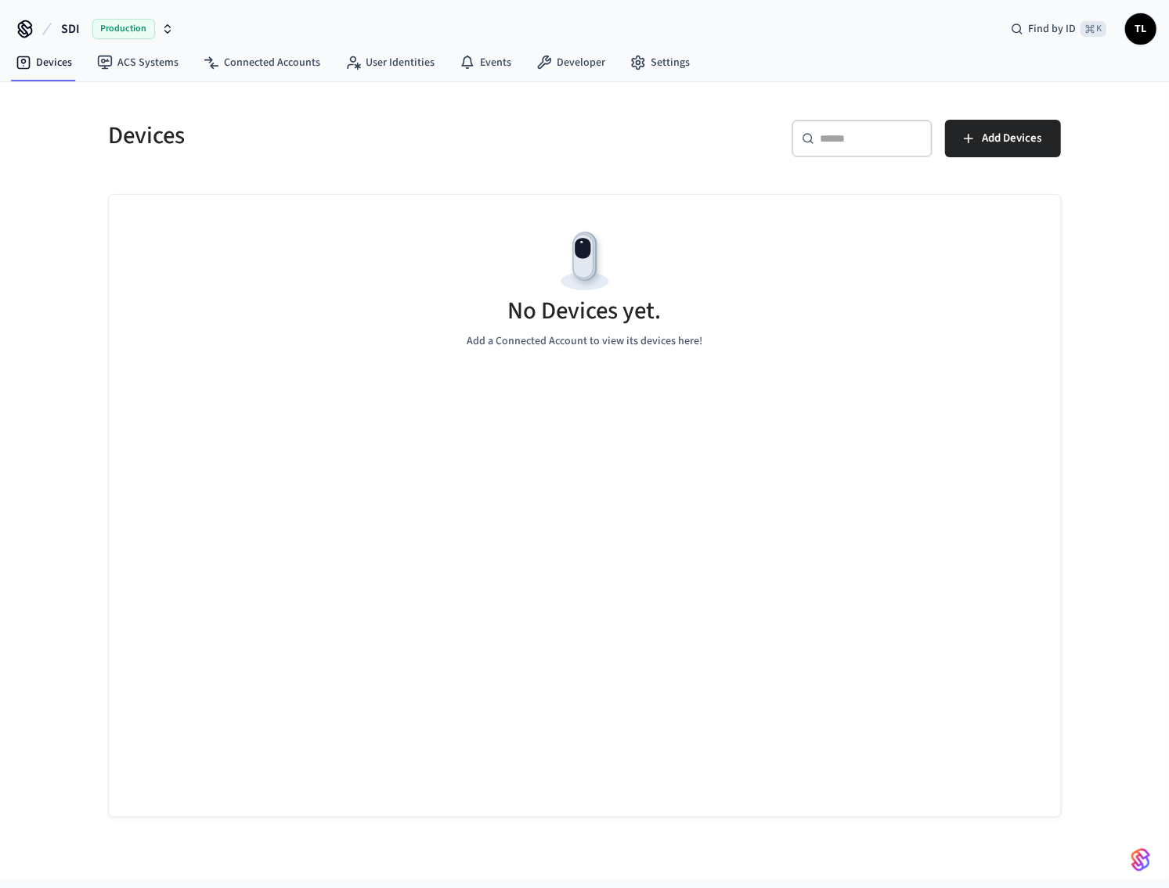
click at [452, 162] on div "Devices" at bounding box center [332, 135] width 485 height 69
click at [661, 62] on link "Settings" at bounding box center [660, 63] width 85 height 28
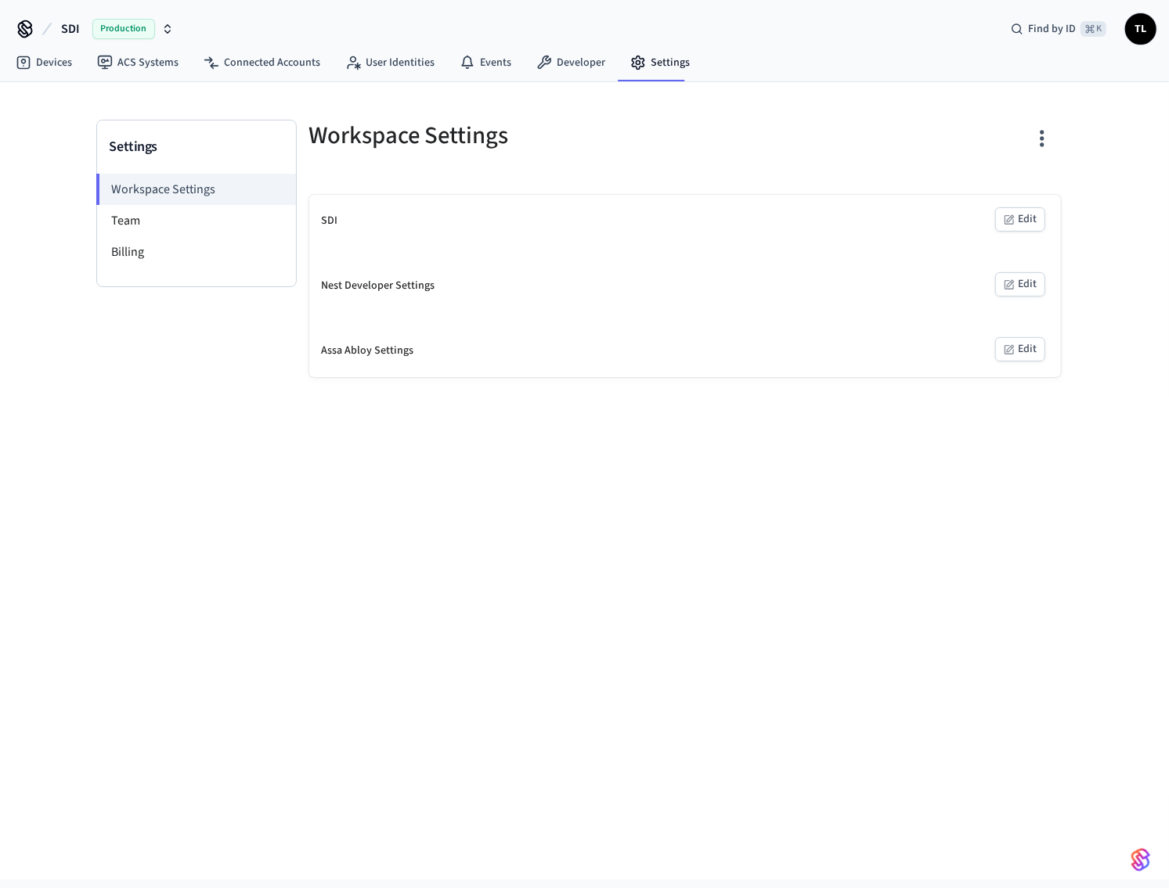
click at [1027, 278] on button "Edit" at bounding box center [1020, 284] width 50 height 24
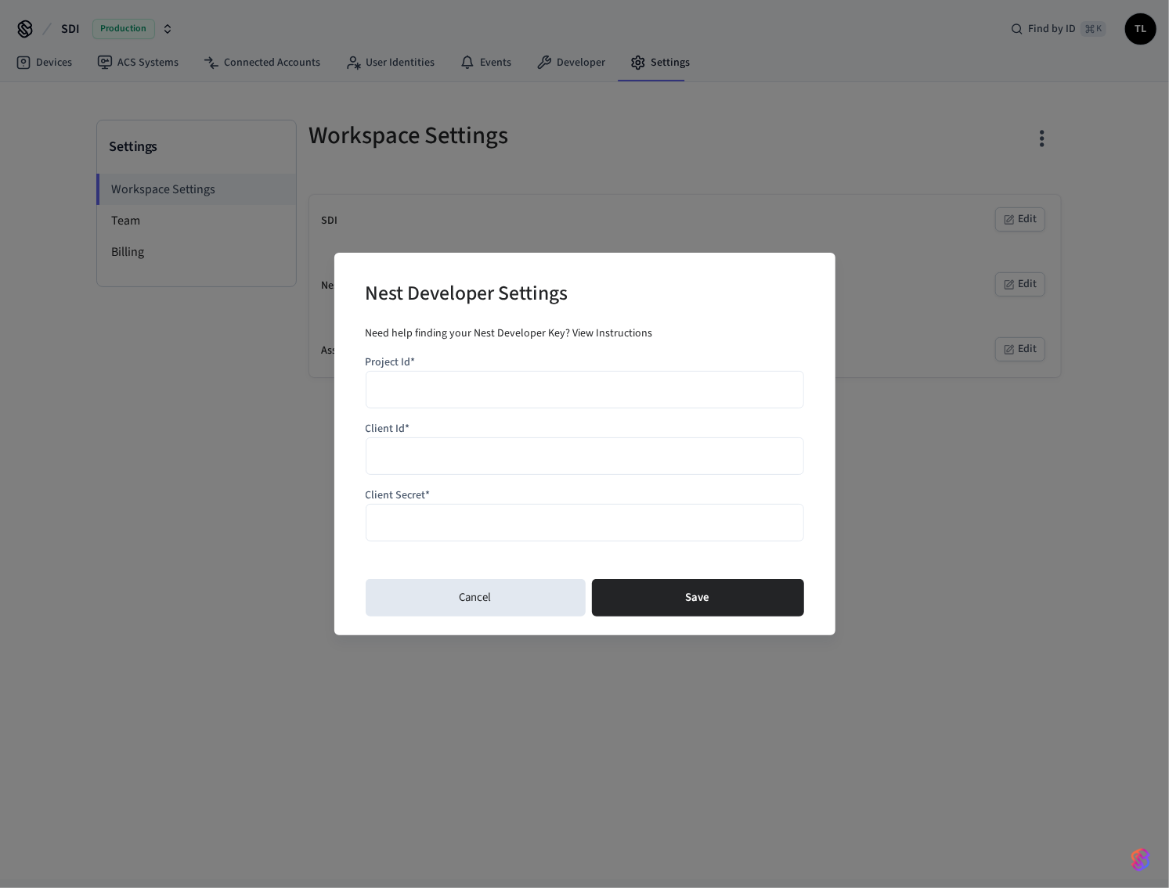
click at [614, 337] on link "View Instructions" at bounding box center [613, 334] width 80 height 16
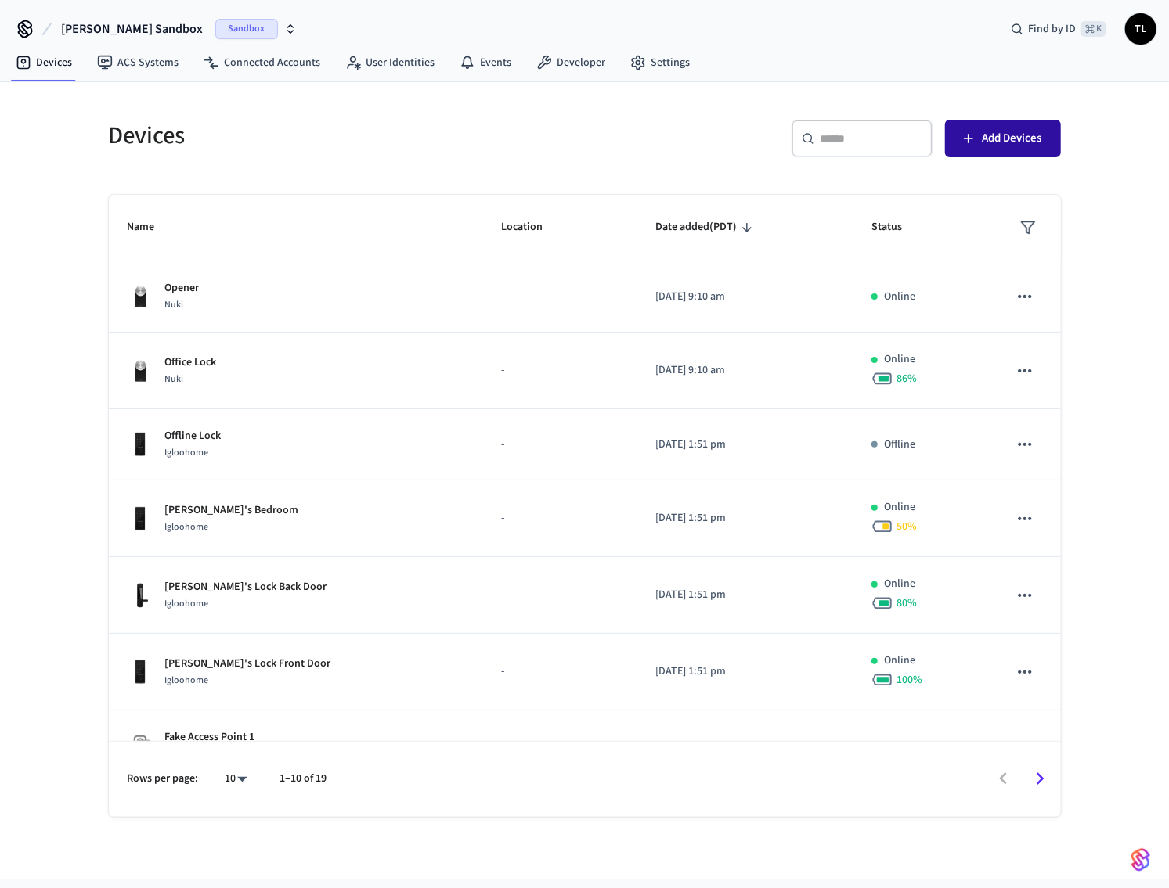
click at [1019, 137] on span "Add Devices" at bounding box center [1011, 138] width 59 height 20
